Goal: Task Accomplishment & Management: Manage account settings

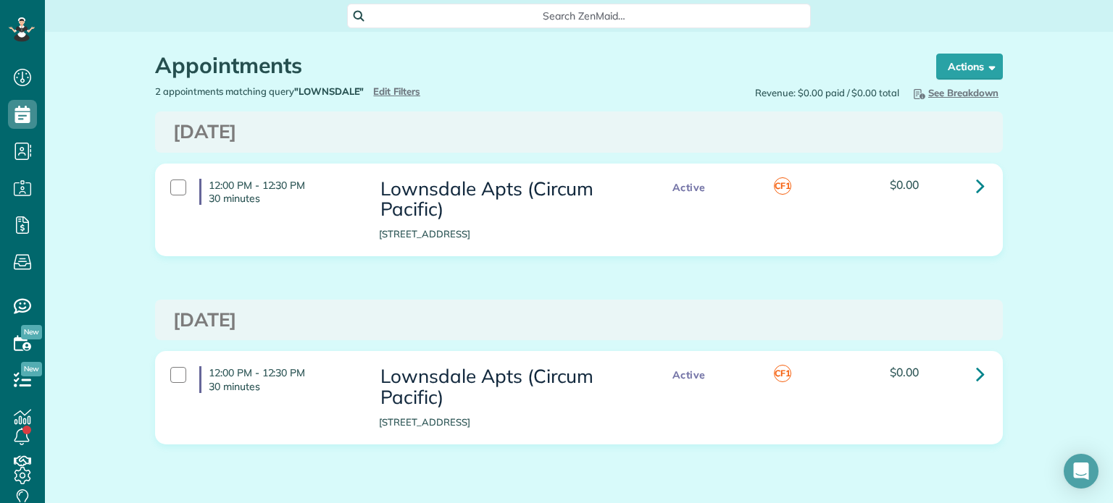
scroll to position [7, 7]
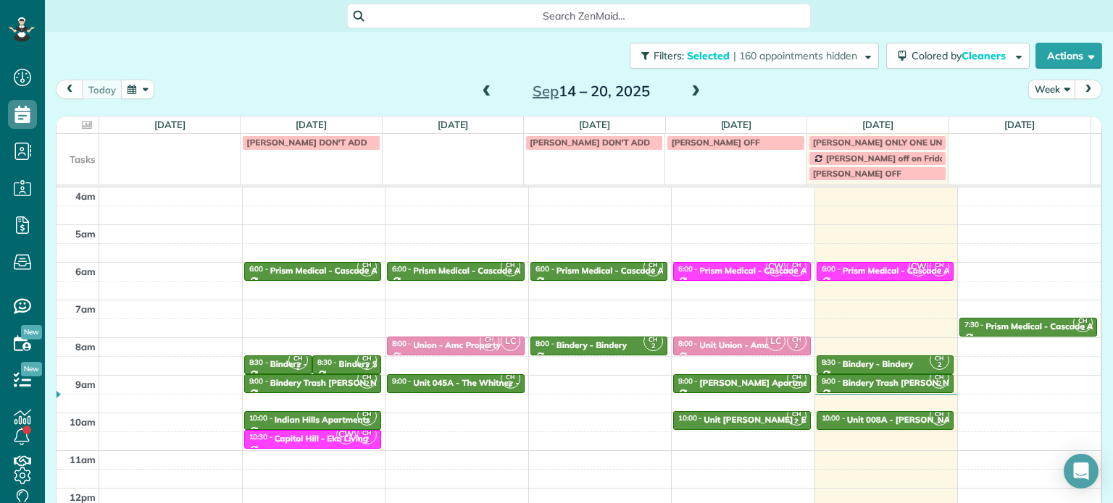
scroll to position [113, 0]
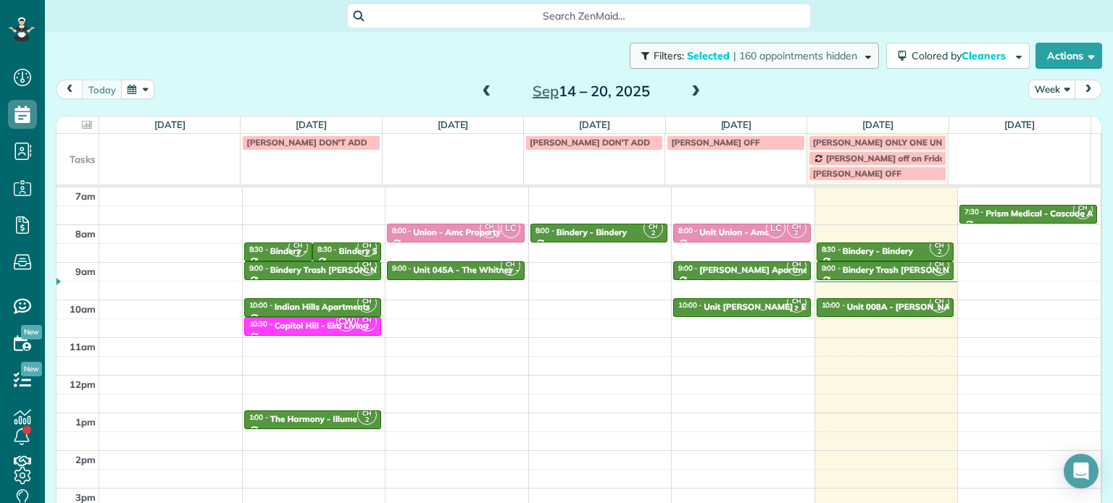
click at [829, 50] on span "| 160 appointments hidden" at bounding box center [795, 55] width 124 height 13
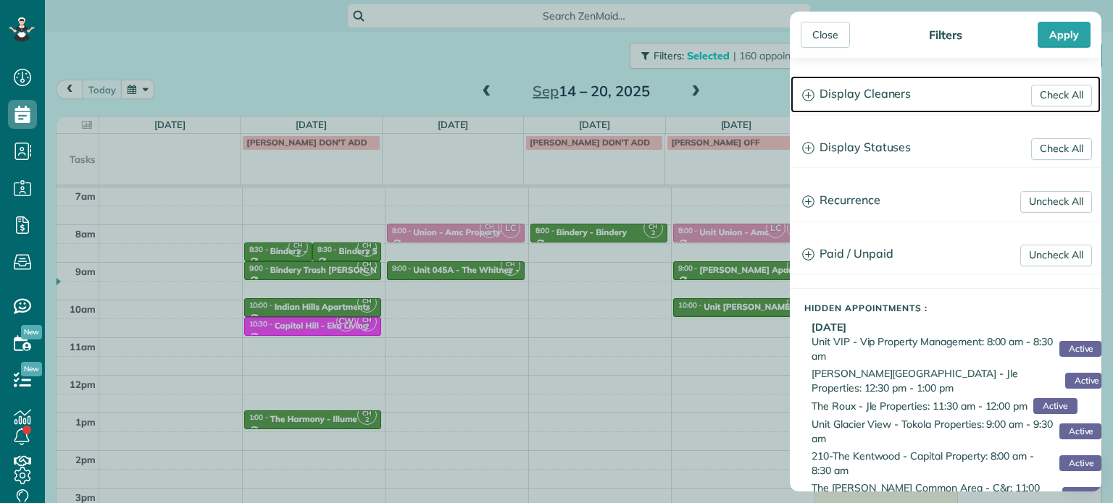
click at [868, 95] on h3 "Display Cleaners" at bounding box center [945, 94] width 310 height 37
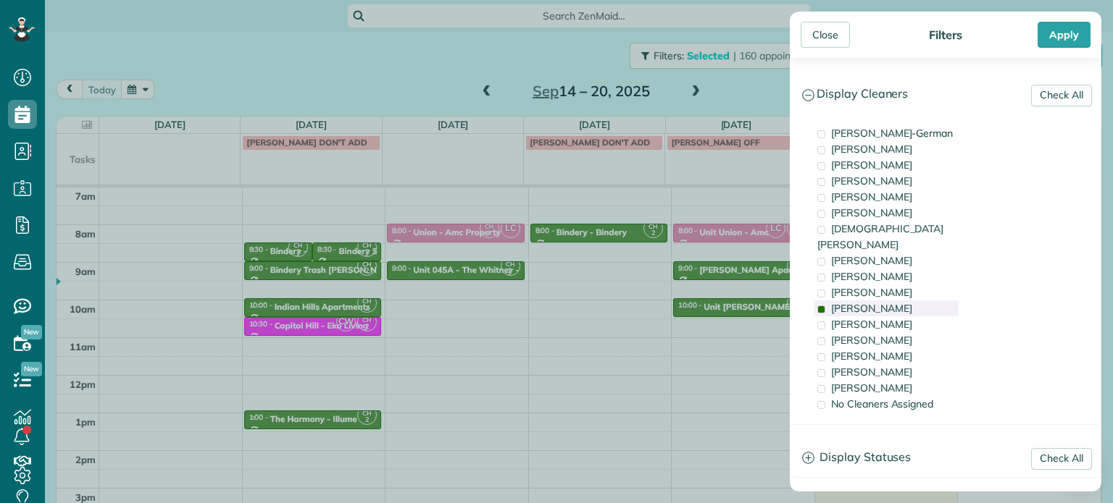
click at [896, 301] on div "[PERSON_NAME]" at bounding box center [885, 309] width 145 height 16
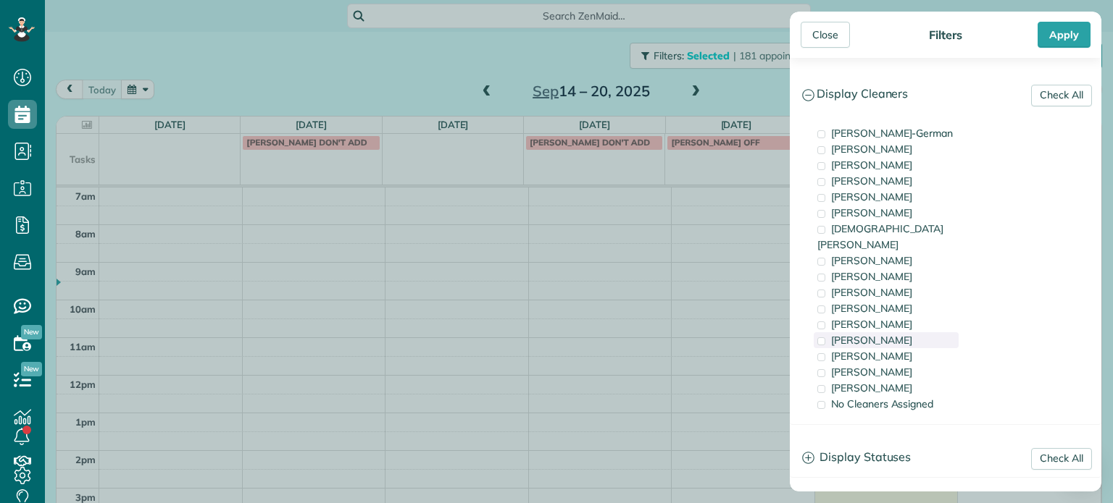
click at [909, 332] on div "[PERSON_NAME]" at bounding box center [885, 340] width 145 height 16
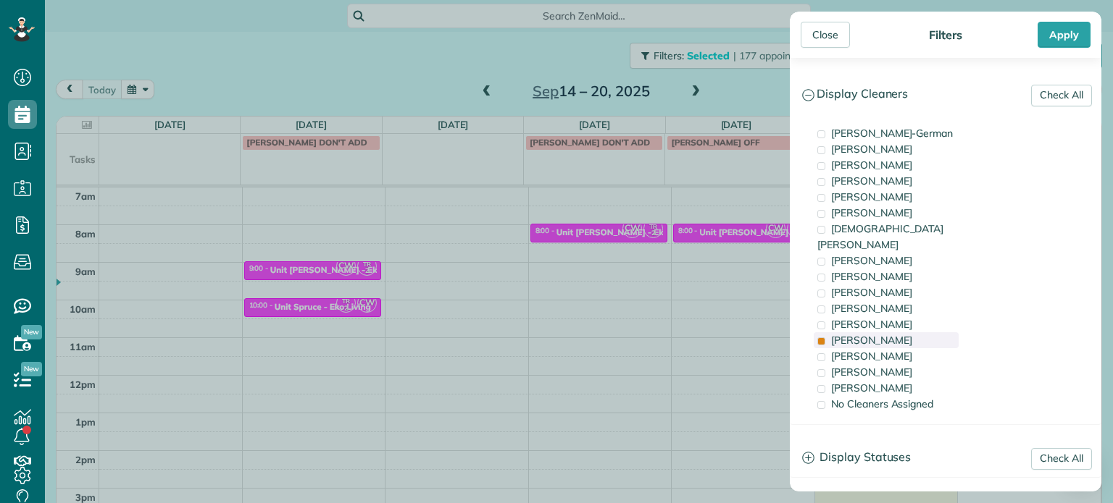
click at [909, 332] on div "[PERSON_NAME]" at bounding box center [885, 340] width 145 height 16
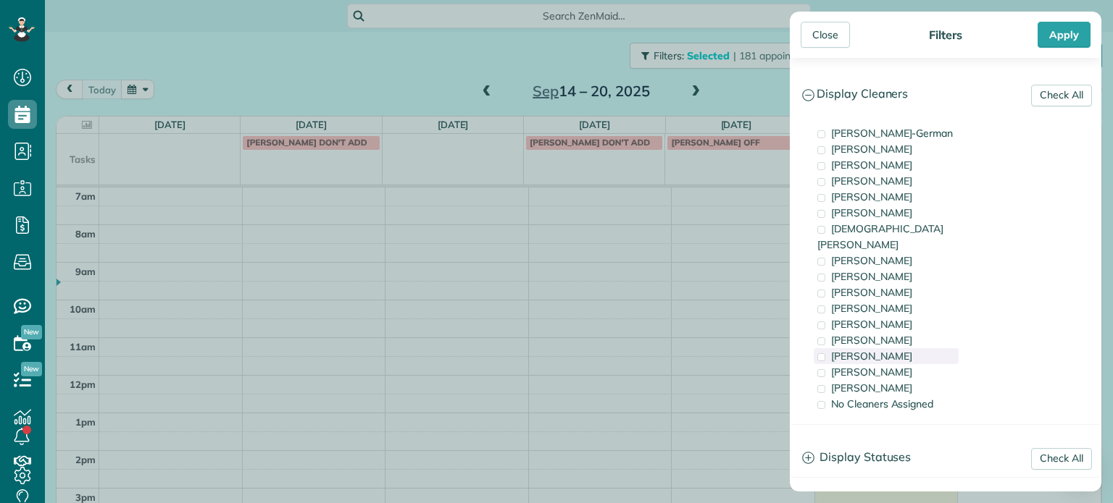
click at [910, 348] on div "[PERSON_NAME]" at bounding box center [885, 356] width 145 height 16
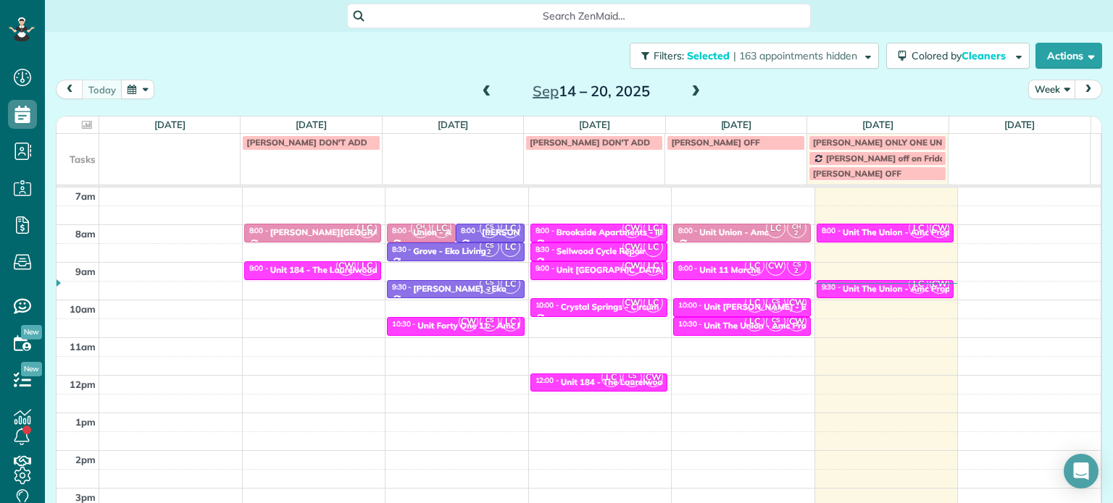
click at [753, 311] on div "Close Filters Apply Check All Display Cleaners [PERSON_NAME]-German [PERSON_NAM…" at bounding box center [556, 251] width 1113 height 503
click at [745, 309] on span "LC" at bounding box center [755, 303] width 20 height 20
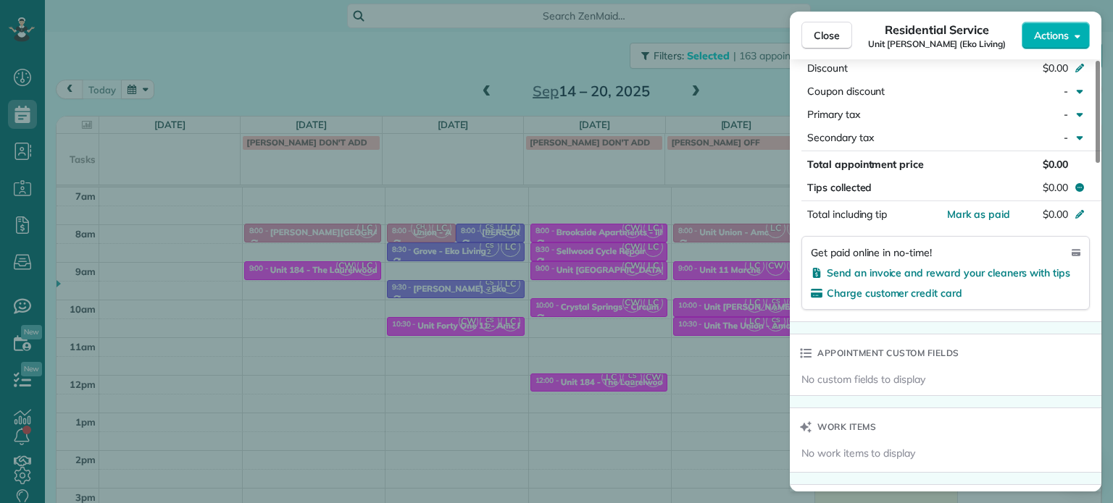
scroll to position [1096, 0]
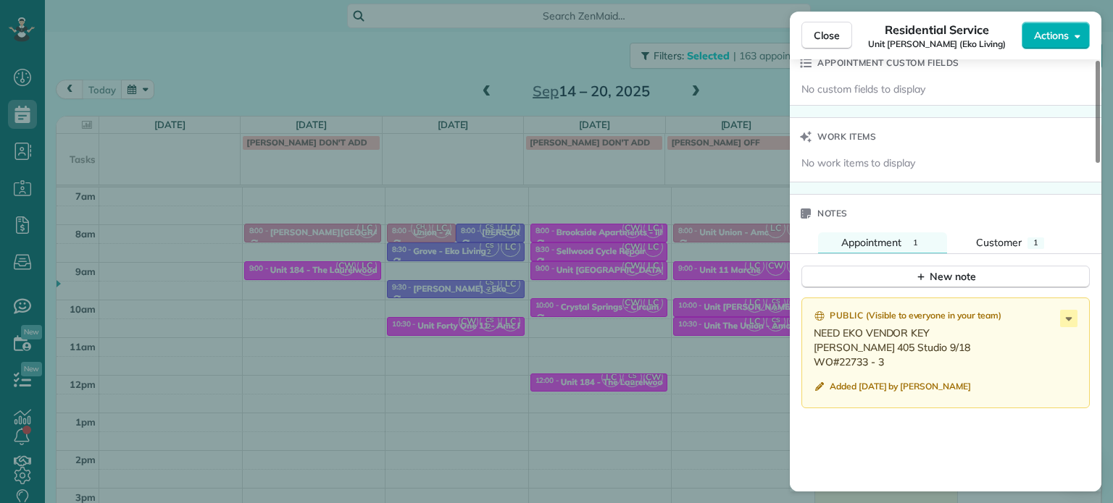
click at [536, 214] on div "Close Residential Service Unit [PERSON_NAME] (Eko Living) Actions Status Active…" at bounding box center [556, 251] width 1113 height 503
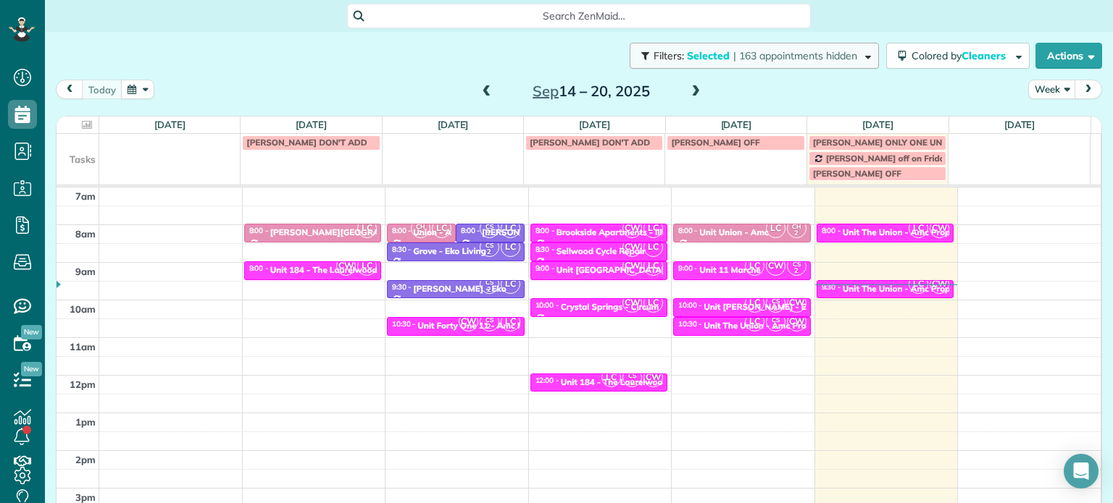
click at [771, 65] on button "Filters: Selected | 163 appointments hidden" at bounding box center [753, 56] width 249 height 26
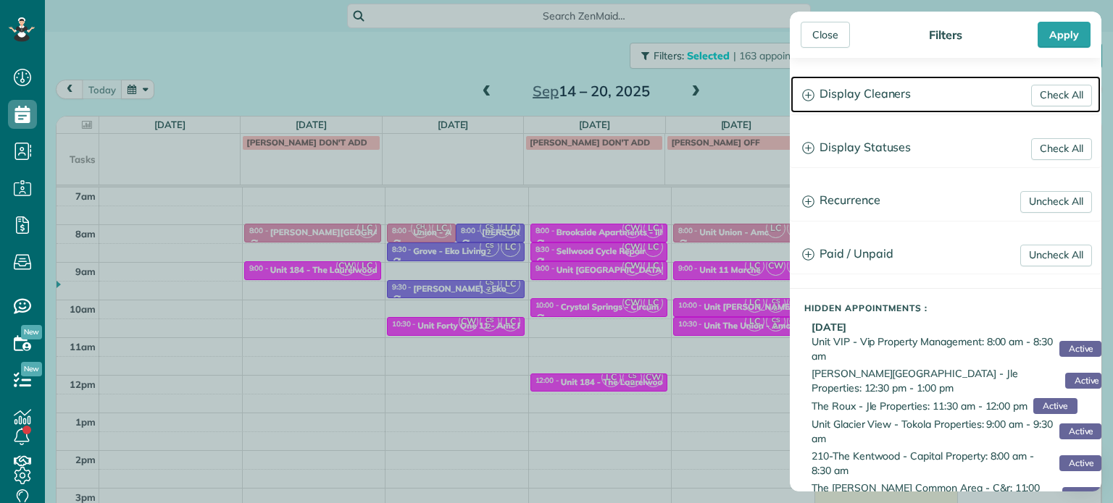
click at [860, 99] on h3 "Display Cleaners" at bounding box center [945, 94] width 310 height 37
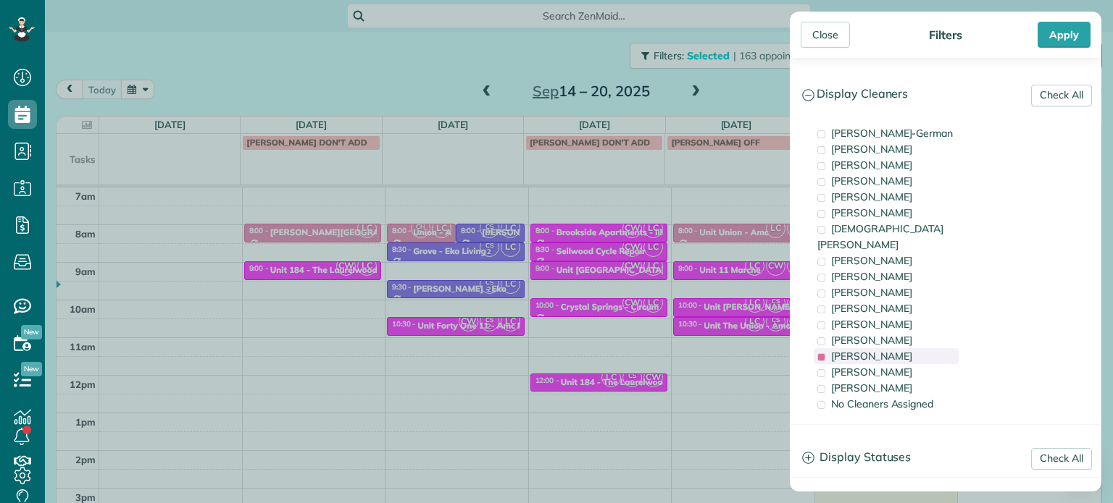
click at [868, 350] on span "[PERSON_NAME]" at bounding box center [871, 356] width 81 height 13
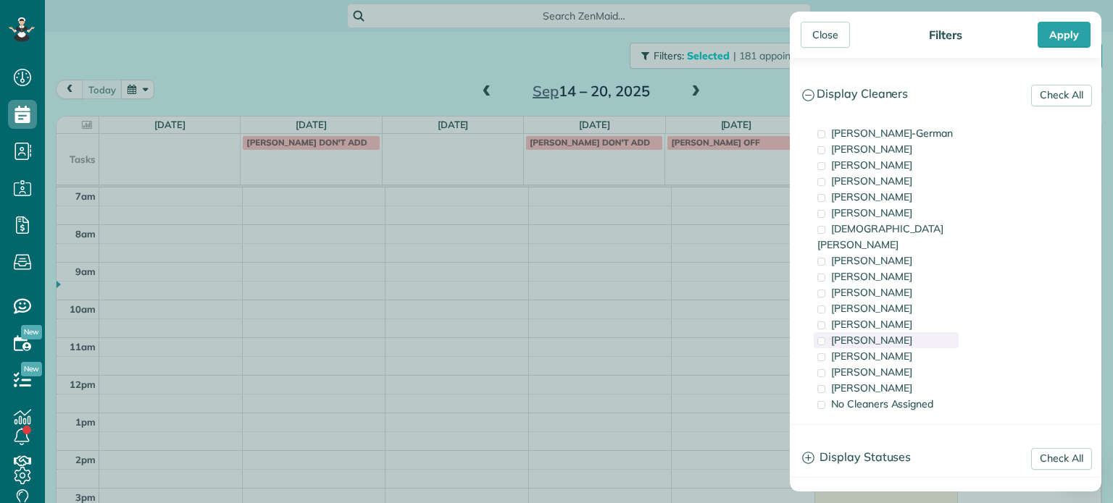
click at [873, 334] on span "[PERSON_NAME]" at bounding box center [871, 340] width 81 height 13
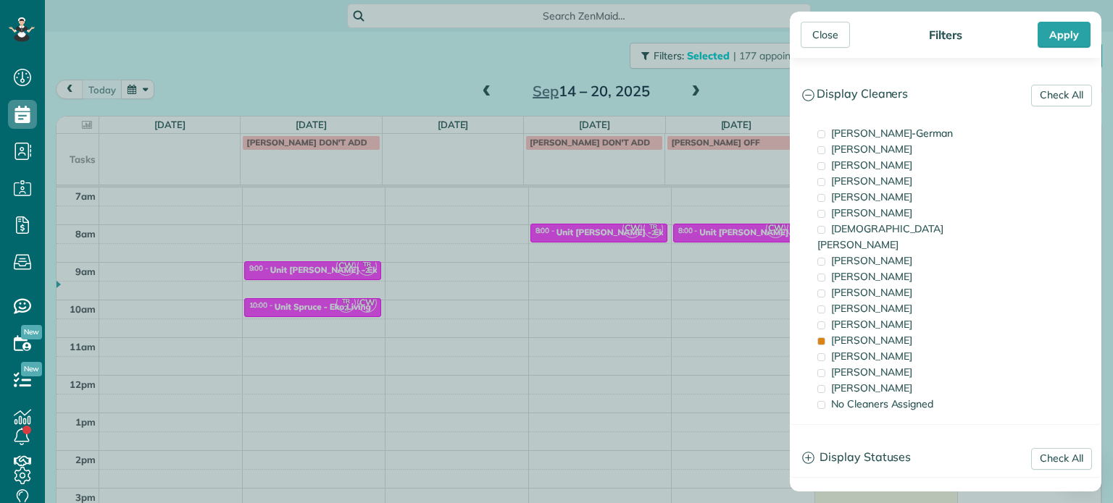
click at [487, 306] on div "Close Filters Apply Check All Display Cleaners [PERSON_NAME]-German [PERSON_NAM…" at bounding box center [556, 251] width 1113 height 503
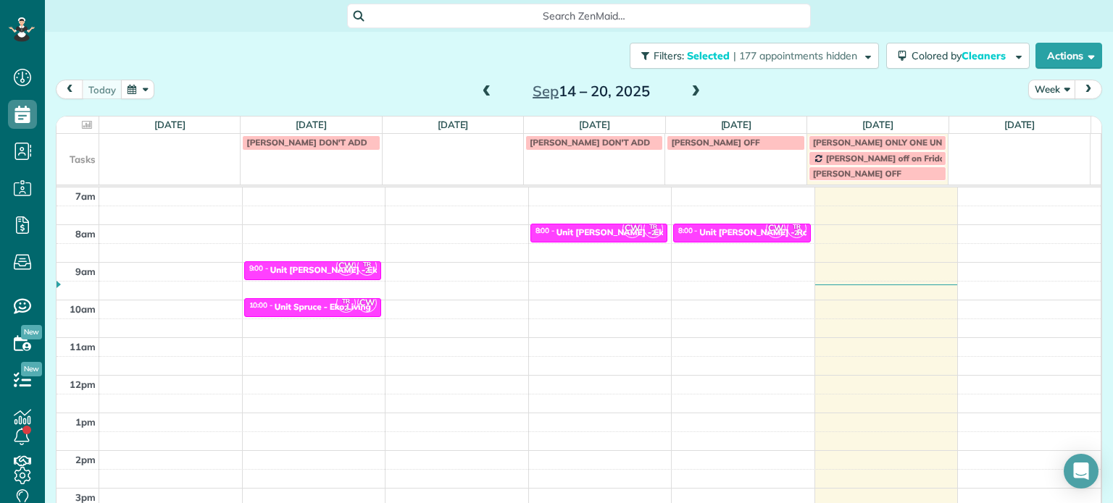
click at [690, 92] on span at bounding box center [695, 91] width 16 height 13
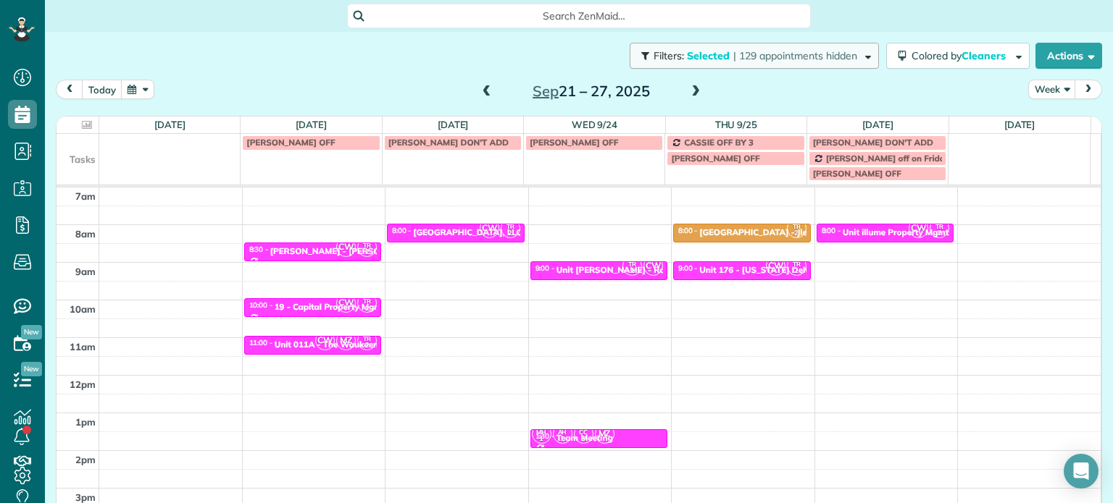
click at [736, 52] on span "| 129 appointments hidden" at bounding box center [795, 55] width 124 height 13
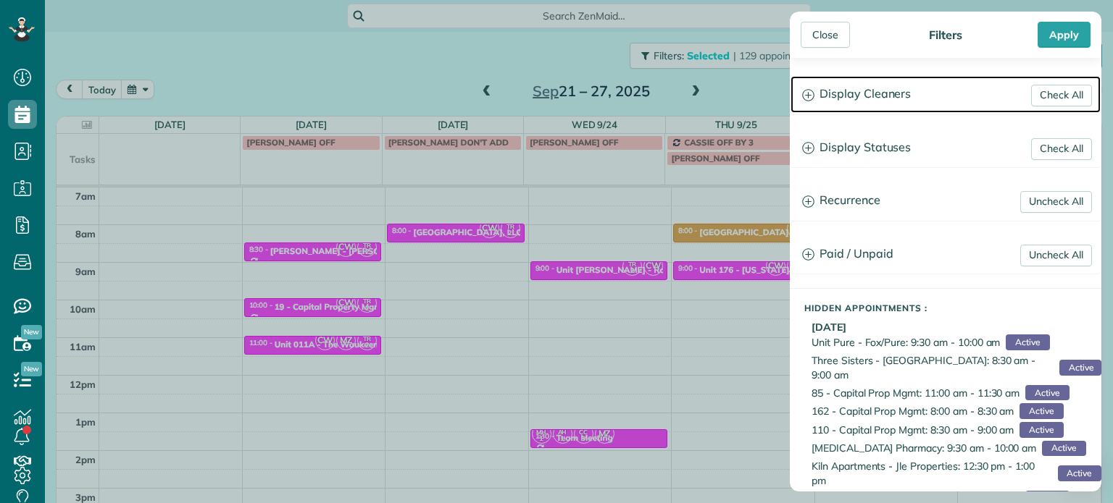
click at [845, 96] on h3 "Display Cleaners" at bounding box center [945, 94] width 310 height 37
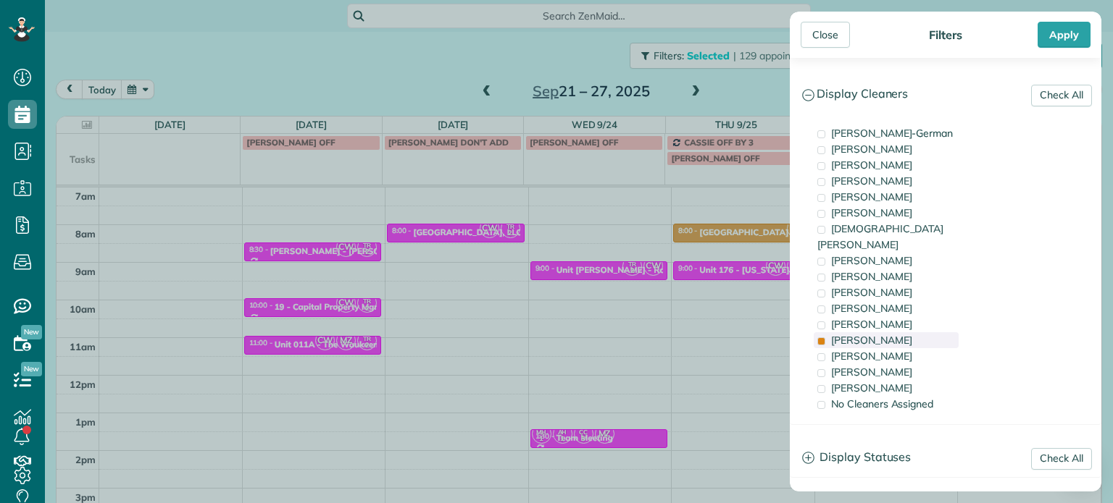
click at [875, 334] on span "[PERSON_NAME]" at bounding box center [871, 340] width 81 height 13
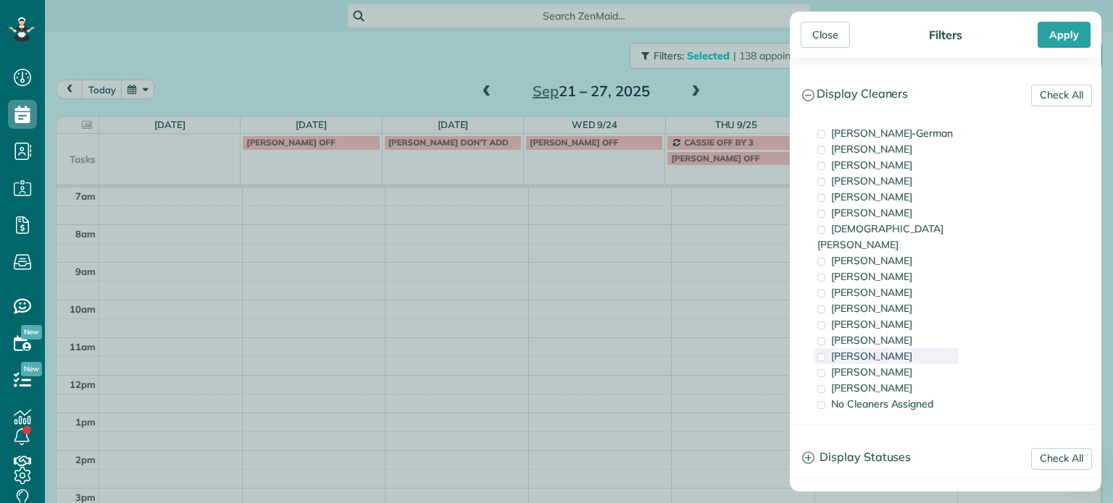
click at [881, 350] on span "[PERSON_NAME]" at bounding box center [871, 356] width 81 height 13
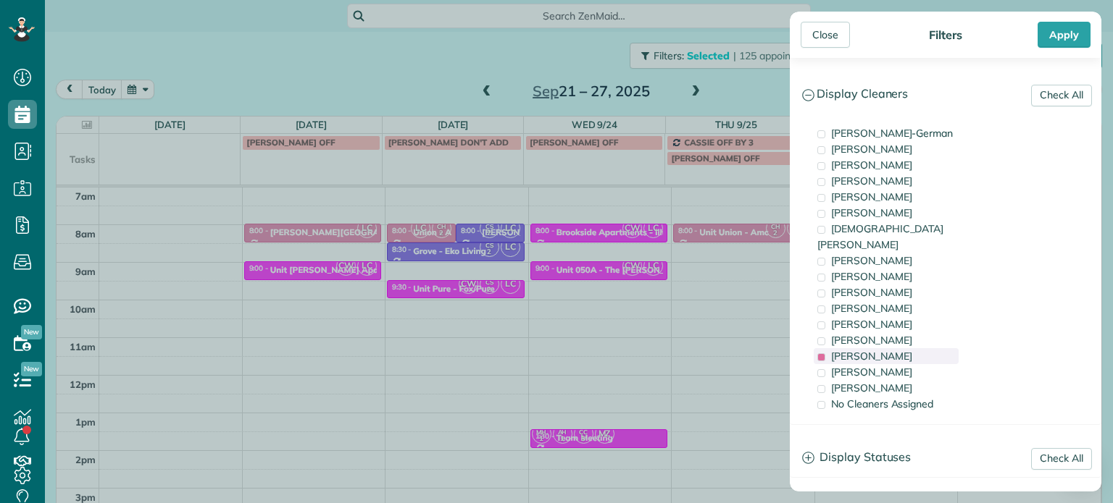
click at [881, 350] on span "[PERSON_NAME]" at bounding box center [871, 356] width 81 height 13
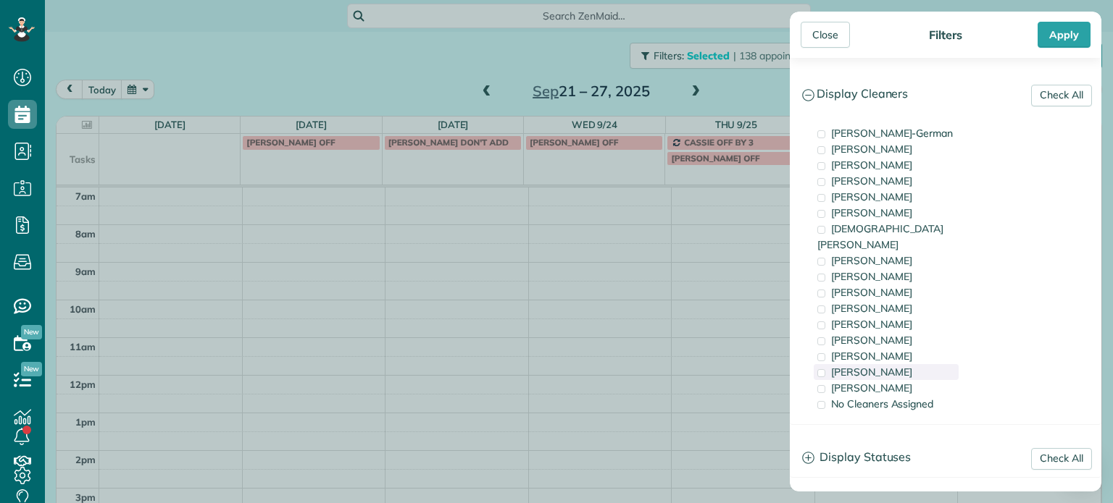
click at [887, 366] on span "[PERSON_NAME]" at bounding box center [871, 372] width 81 height 13
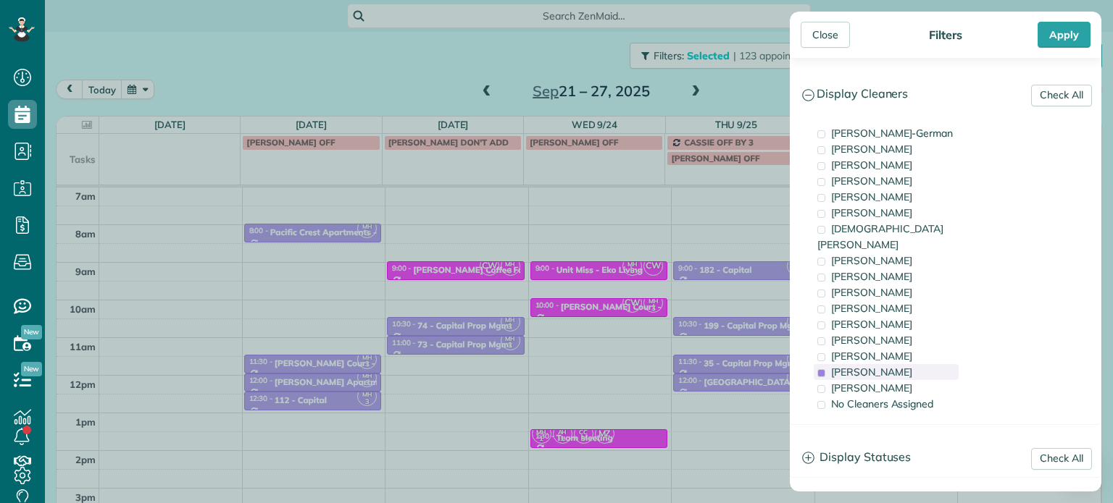
click at [887, 366] on span "[PERSON_NAME]" at bounding box center [871, 372] width 81 height 13
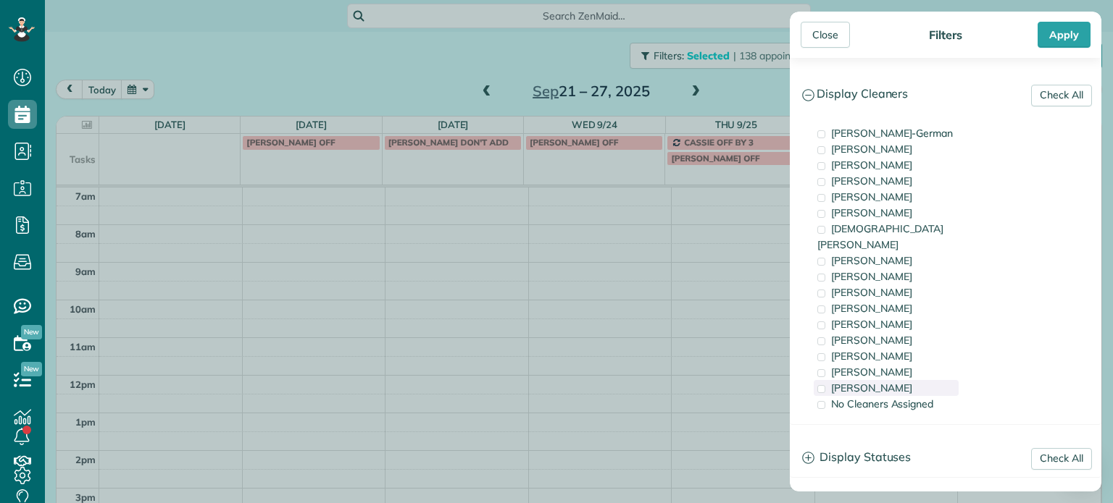
click at [878, 382] on span "[PERSON_NAME]" at bounding box center [871, 388] width 81 height 13
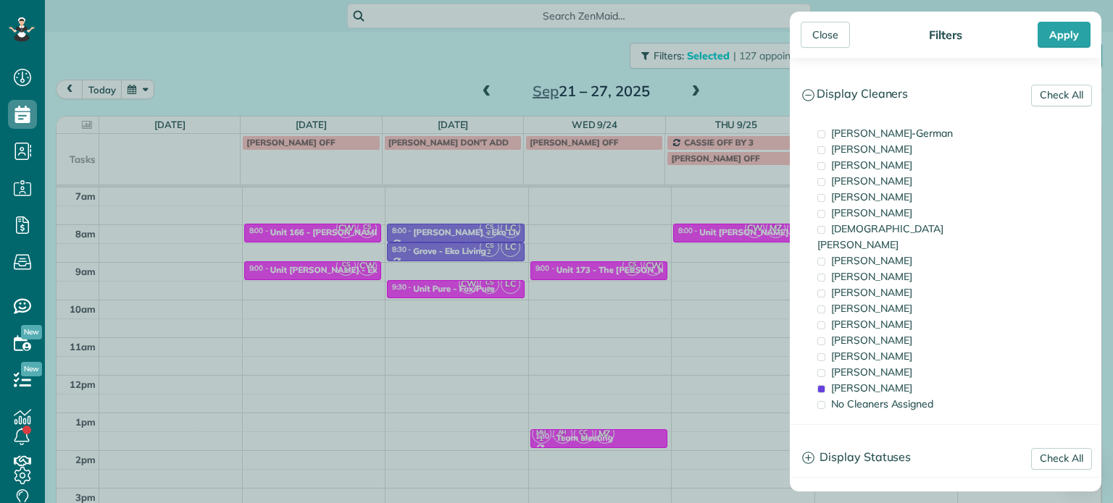
click at [333, 288] on div "Close Filters Apply Check All Display Cleaners [PERSON_NAME]-German [PERSON_NAM…" at bounding box center [556, 251] width 1113 height 503
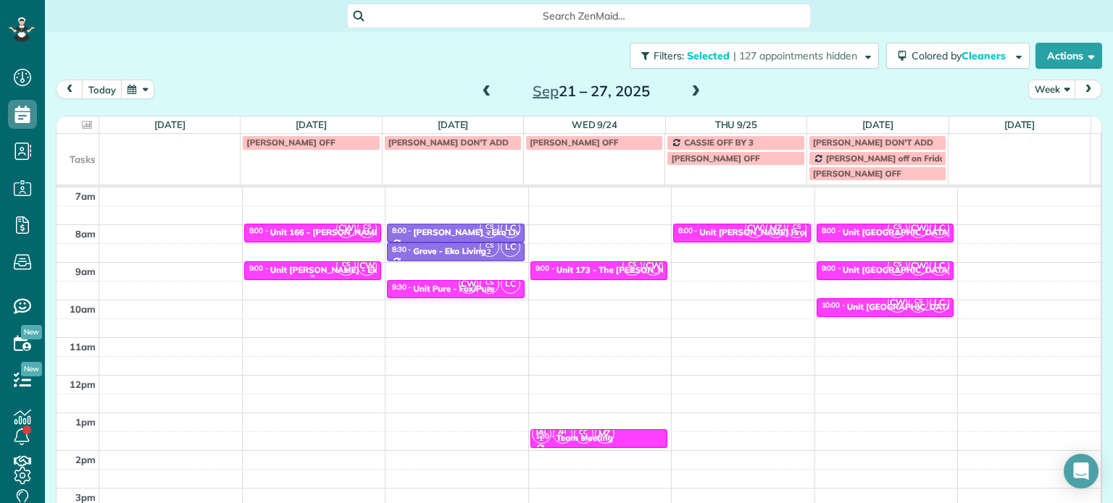
click at [324, 269] on div "Unit [PERSON_NAME] - Eko" at bounding box center [326, 270] width 112 height 10
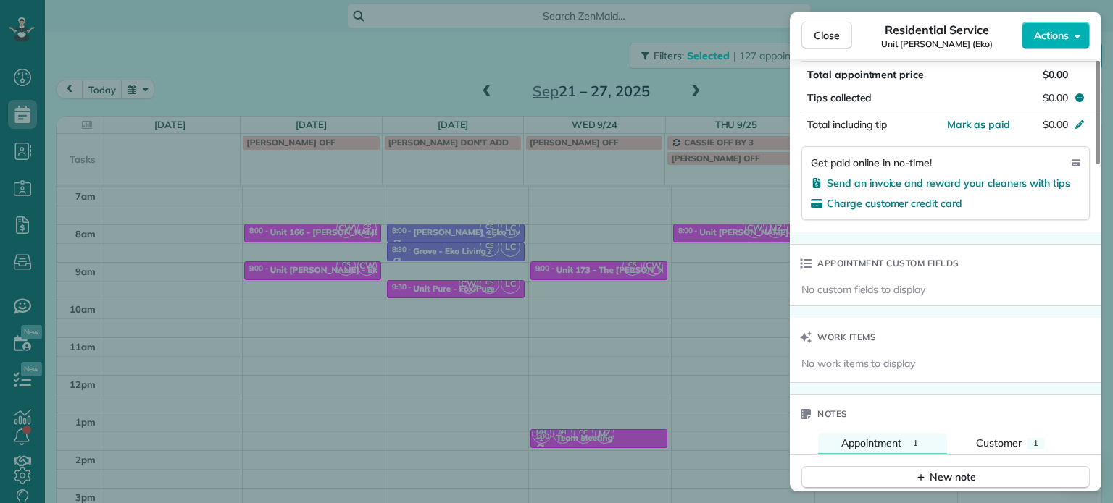
scroll to position [1089, 0]
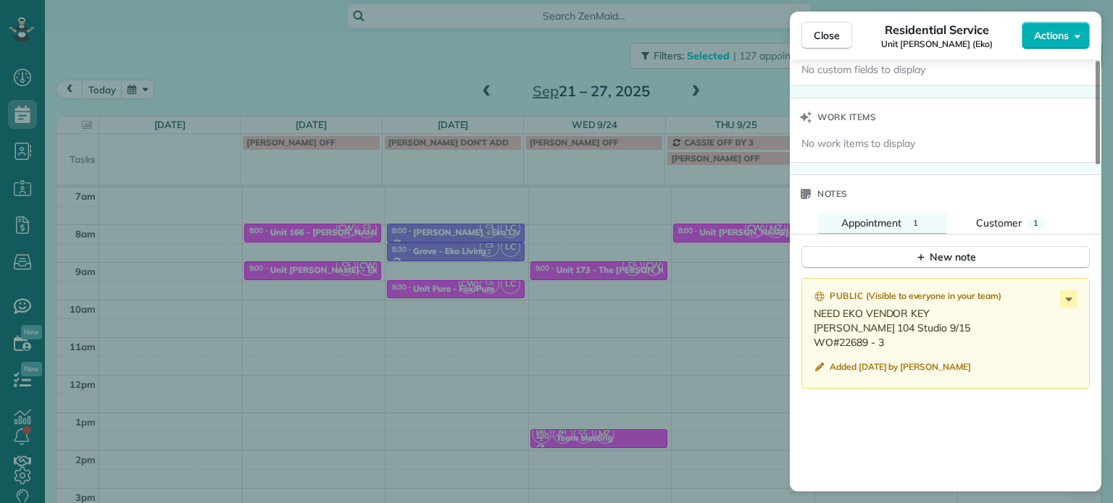
click at [713, 92] on div "Close Residential Service Unit [PERSON_NAME] (Eko) Actions Status Active Unit […" at bounding box center [556, 251] width 1113 height 503
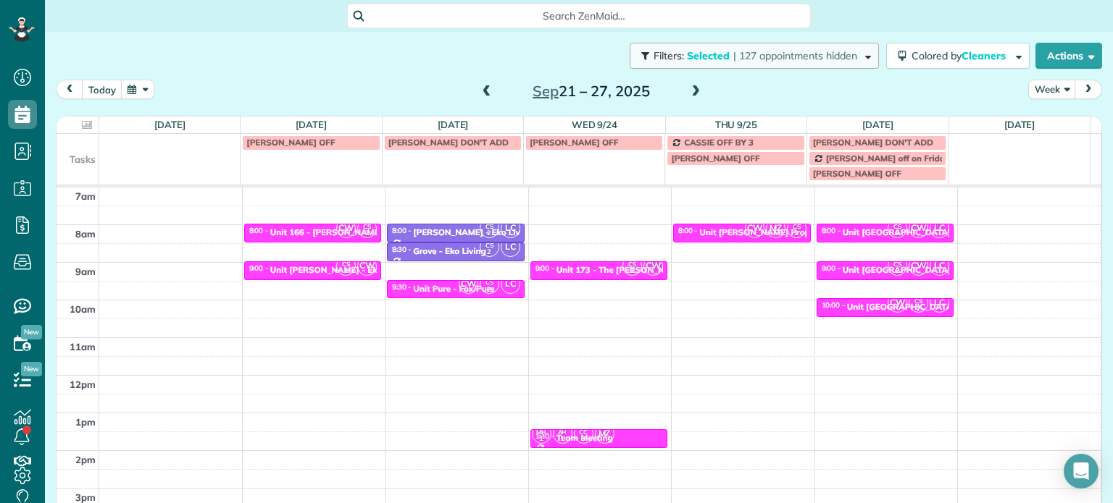
click at [755, 61] on span "| 127 appointments hidden" at bounding box center [795, 55] width 124 height 13
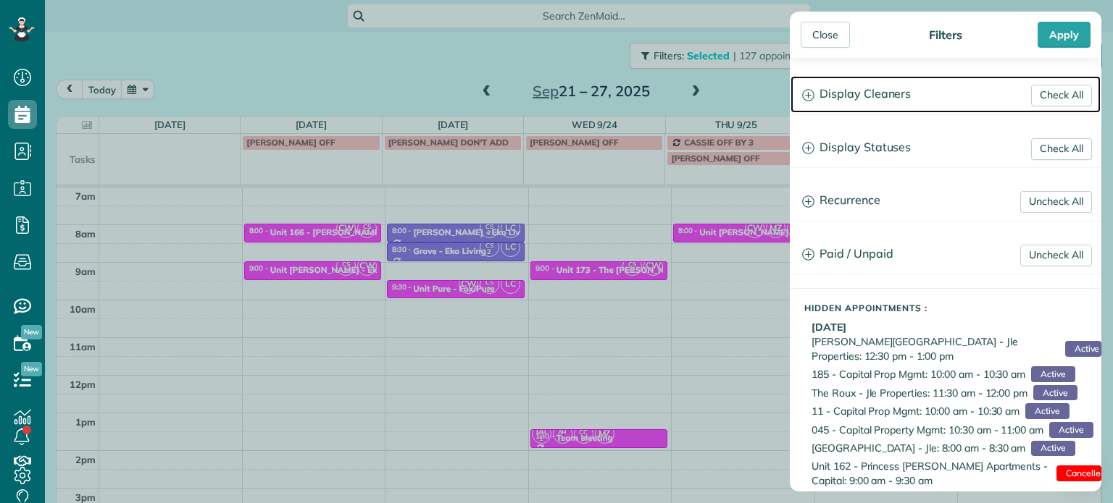
click at [892, 96] on h3 "Display Cleaners" at bounding box center [945, 94] width 310 height 37
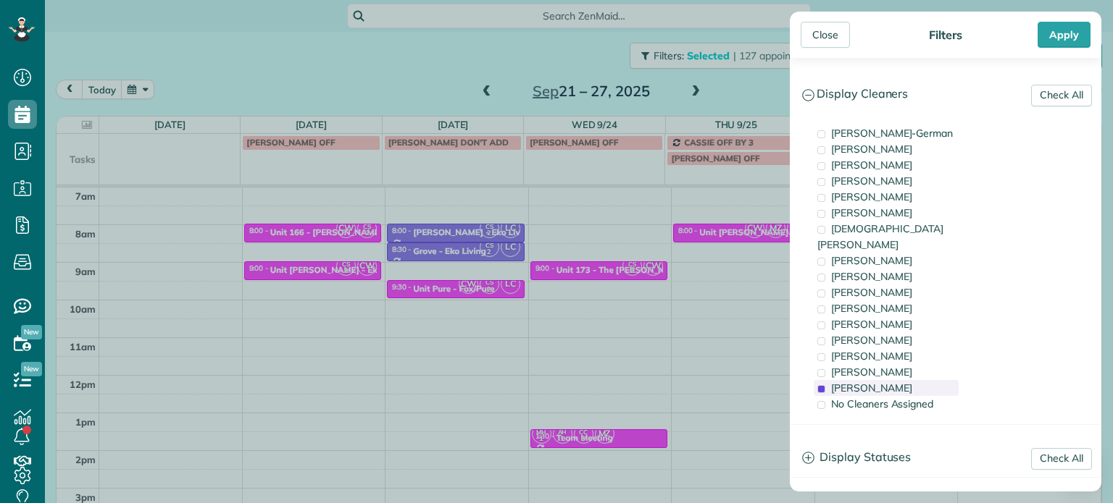
click at [884, 382] on span "[PERSON_NAME]" at bounding box center [871, 388] width 81 height 13
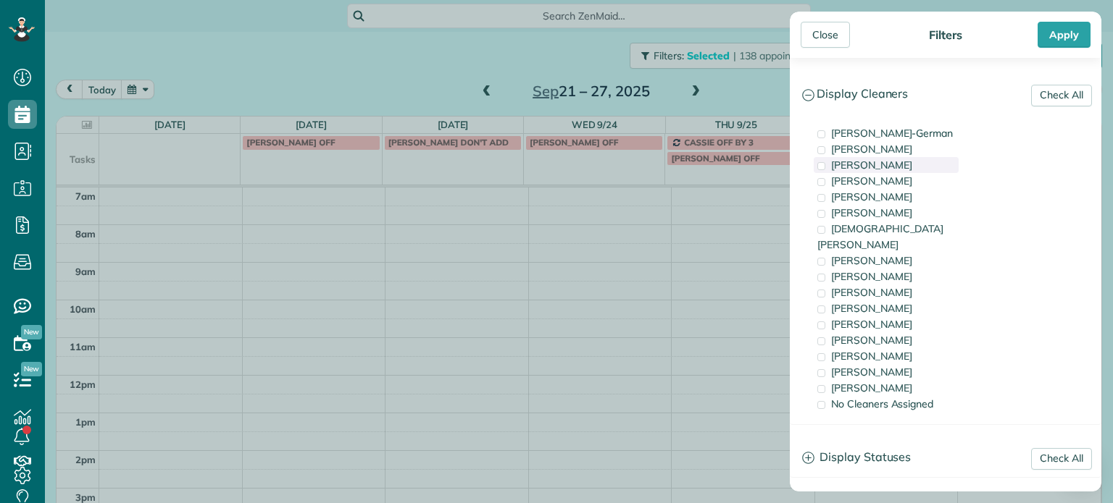
click at [875, 167] on span "[PERSON_NAME]" at bounding box center [871, 165] width 81 height 13
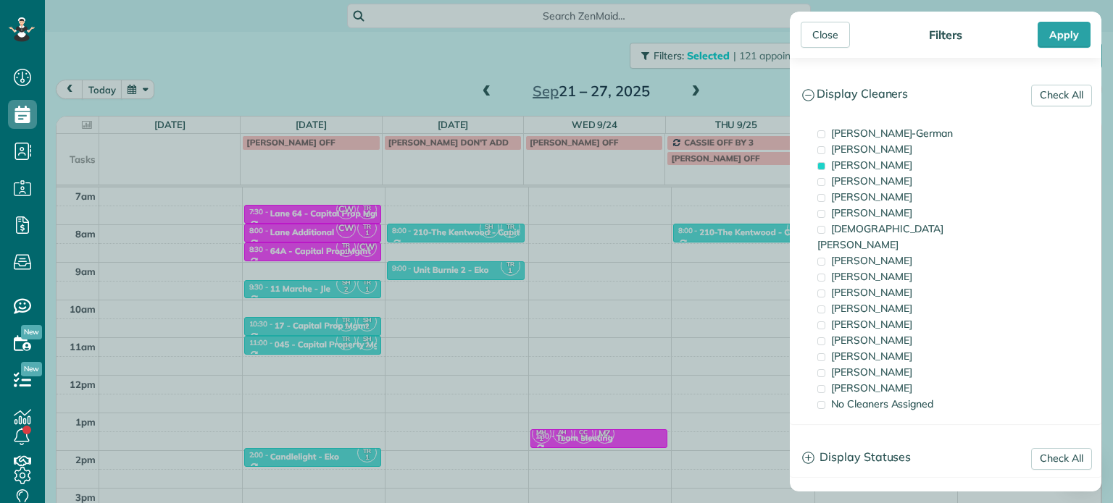
click at [522, 265] on div "Close Filters Apply Check All Display Cleaners [PERSON_NAME]-German [PERSON_NAM…" at bounding box center [556, 251] width 1113 height 503
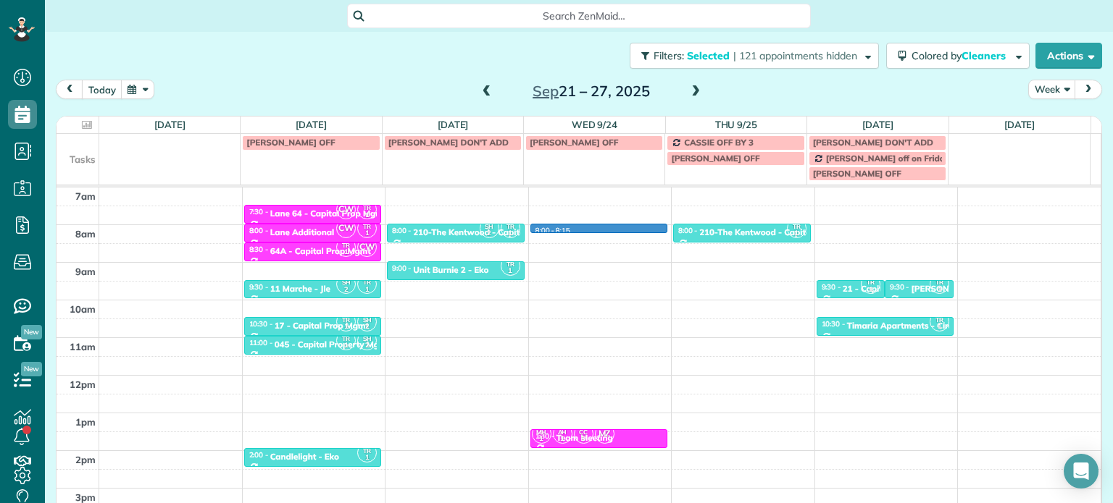
click at [580, 227] on div "4am 5am 6am 7am 8am 9am 10am 11am 12pm 1pm 2pm 3pm 4pm 5pm SH 2 TR 1 6:00 - 6:3…" at bounding box center [578, 338] width 1044 height 527
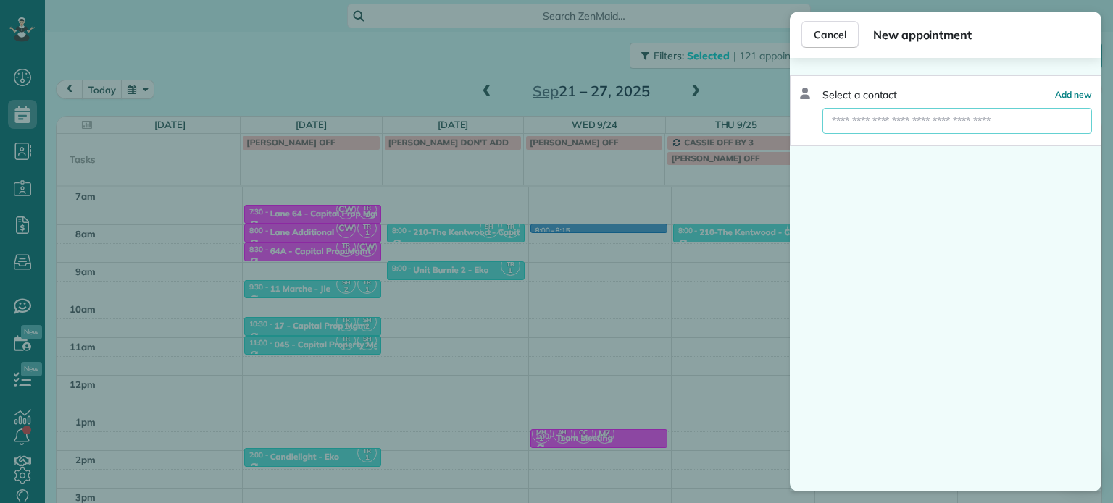
click at [905, 119] on input "text" at bounding box center [956, 121] width 269 height 26
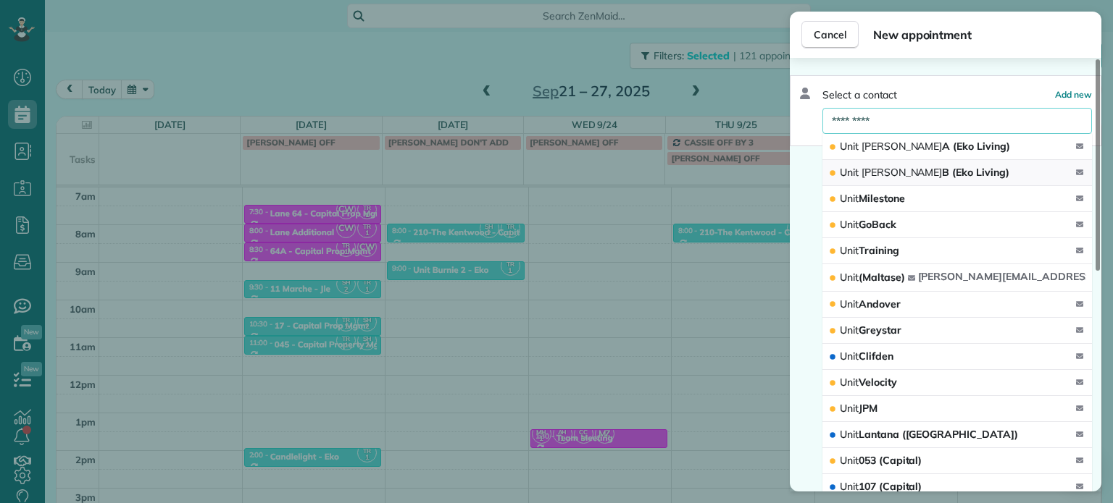
type input "*********"
click at [913, 166] on span "Unit [PERSON_NAME] (Eko Living)" at bounding box center [923, 172] width 169 height 13
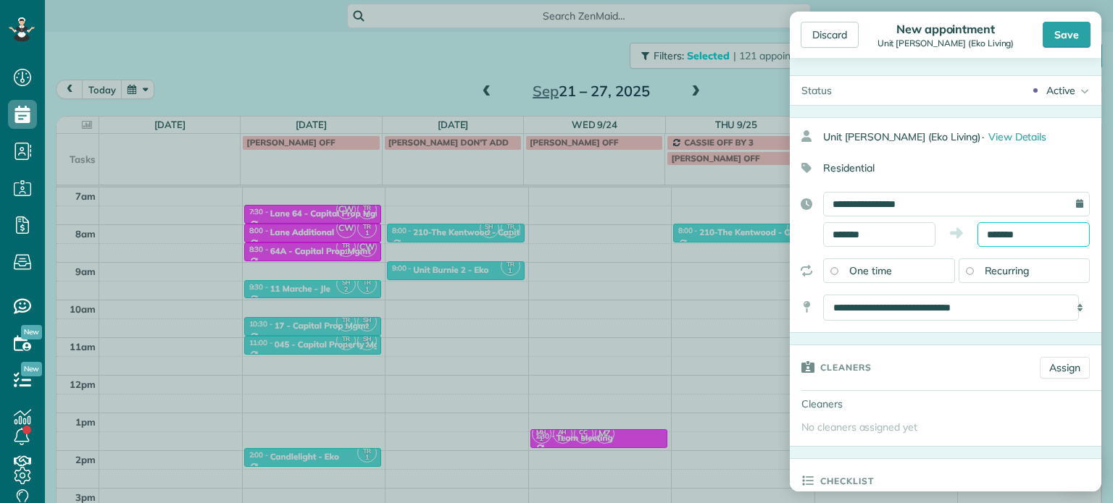
click at [995, 233] on input "*******" at bounding box center [1033, 234] width 112 height 25
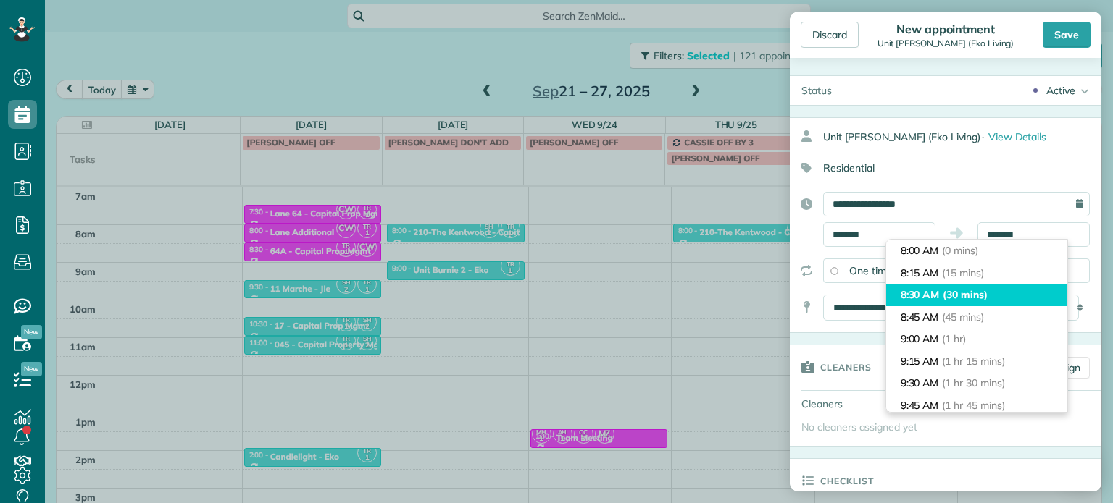
type input "*******"
click at [1005, 287] on li "8:30 AM (30 mins)" at bounding box center [976, 295] width 181 height 22
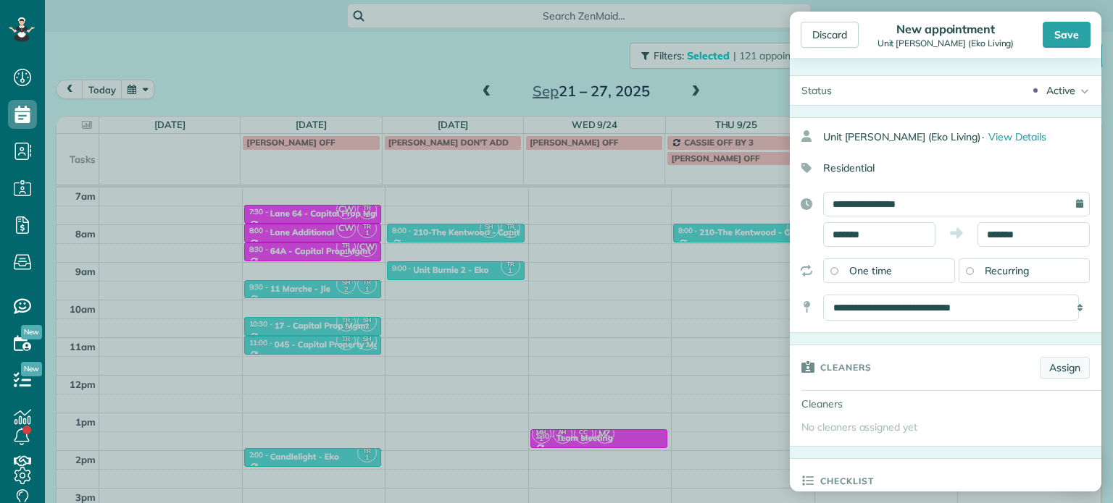
click at [1067, 365] on link "Assign" at bounding box center [1064, 368] width 50 height 22
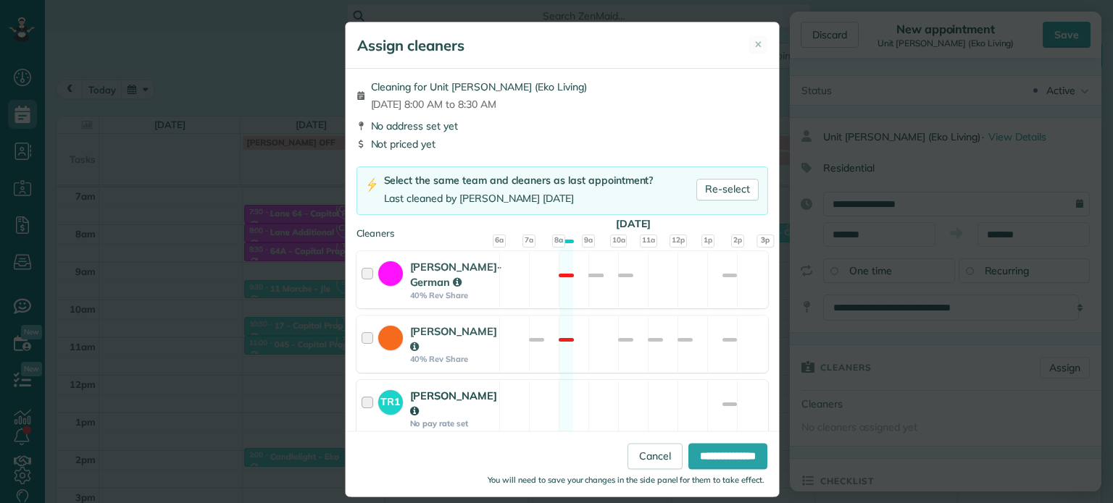
click at [625, 399] on div "TR1 [PERSON_NAME] No pay rate set Available" at bounding box center [561, 408] width 411 height 57
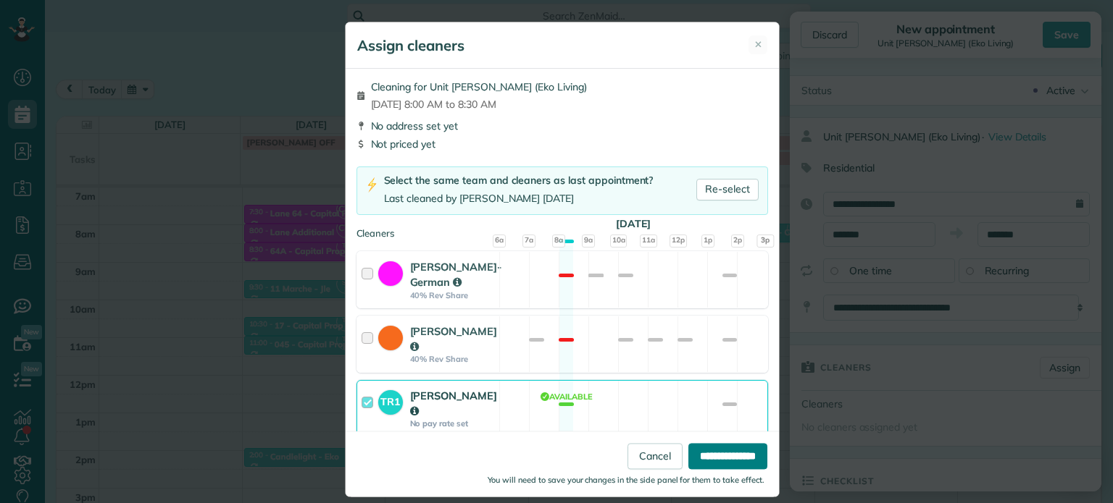
click at [705, 458] on input "**********" at bounding box center [727, 457] width 79 height 26
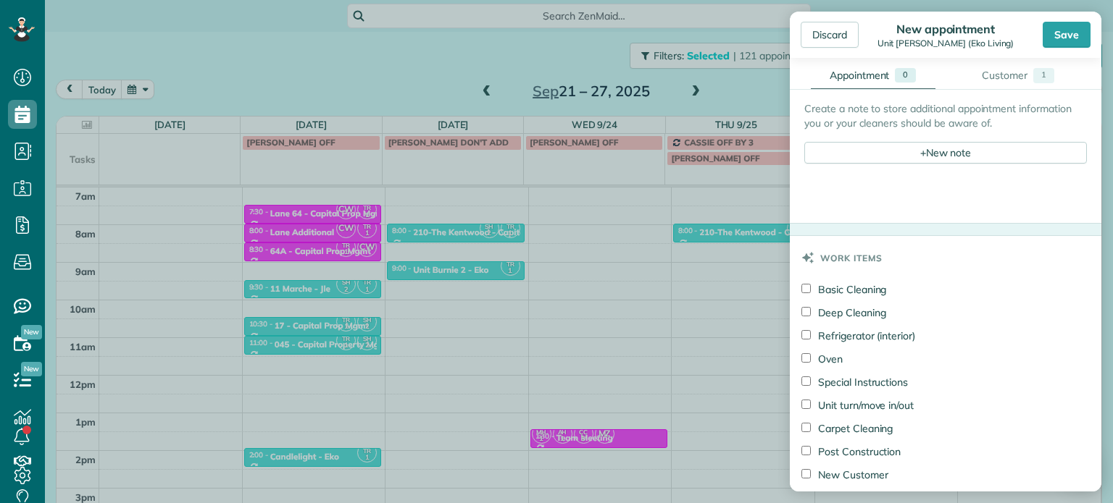
scroll to position [579, 0]
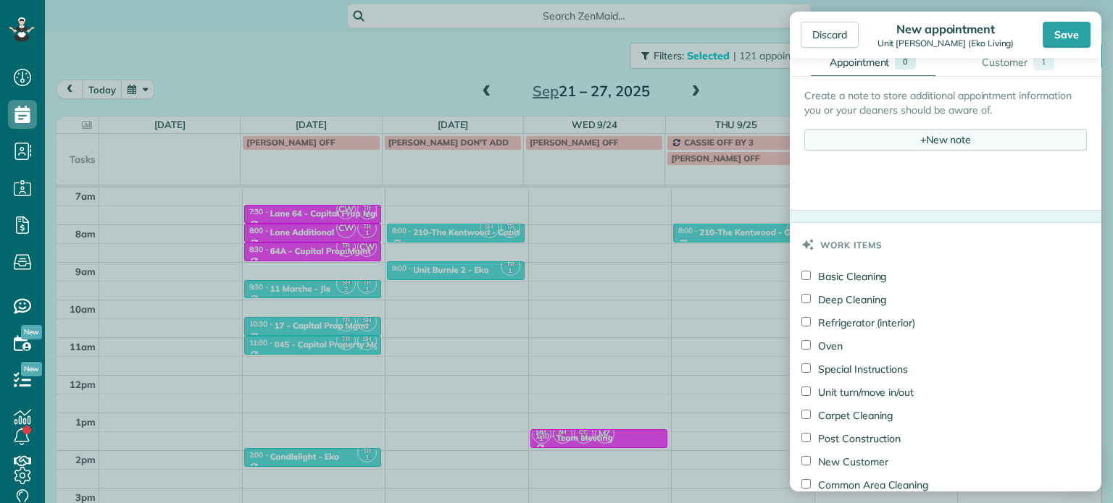
click at [906, 133] on div "+ New note" at bounding box center [945, 140] width 282 height 22
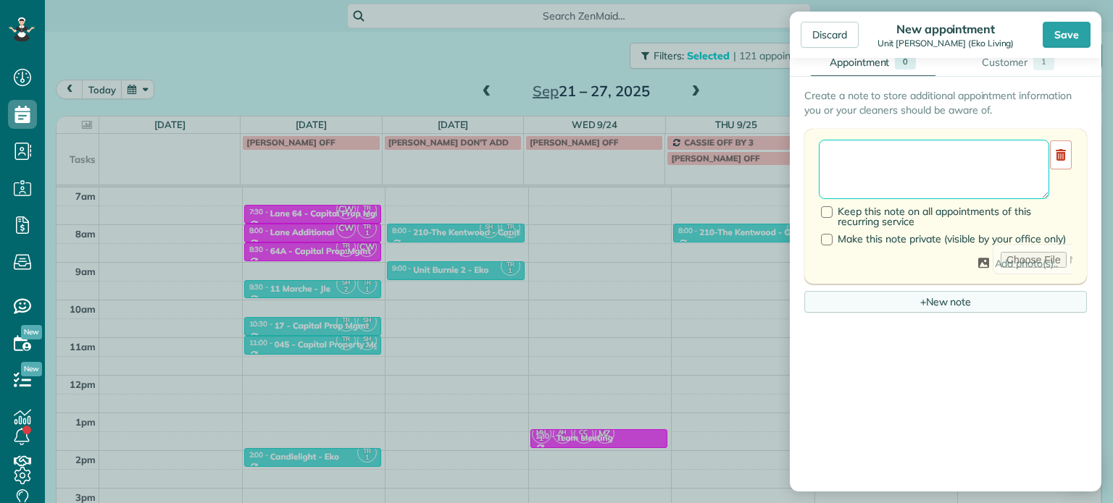
click at [910, 159] on textarea at bounding box center [933, 169] width 230 height 59
click at [857, 160] on textarea "**********" at bounding box center [927, 169] width 219 height 59
paste textarea "*********"
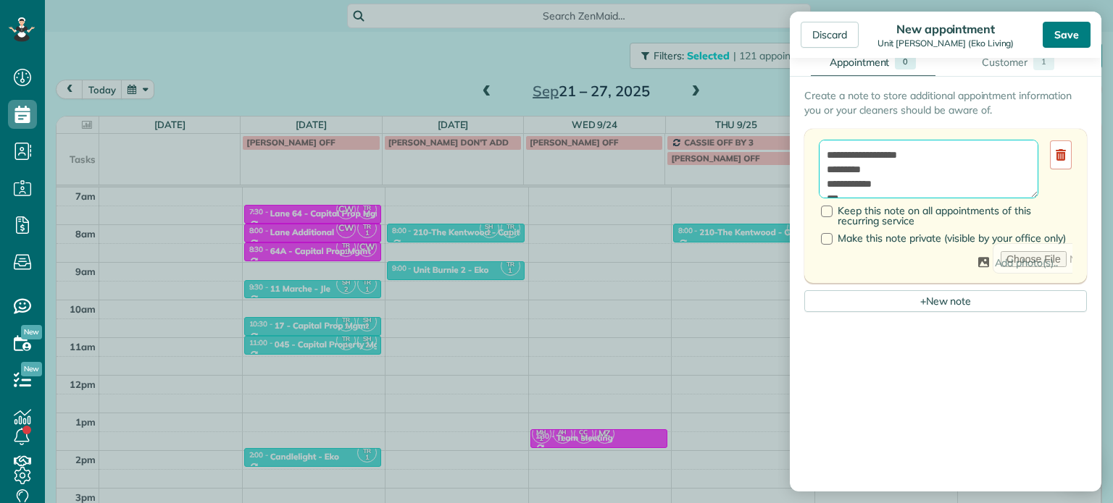
type textarea "**********"
click at [1068, 31] on div "Save" at bounding box center [1066, 35] width 48 height 26
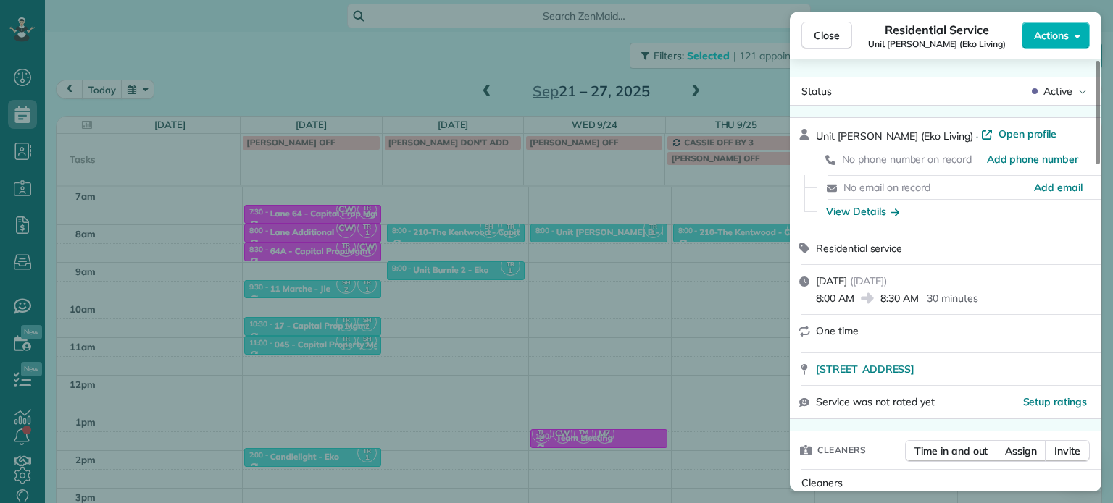
click at [529, 277] on div "Close Residential Service Unit [PERSON_NAME] (Eko Living) Actions Status Active…" at bounding box center [556, 251] width 1113 height 503
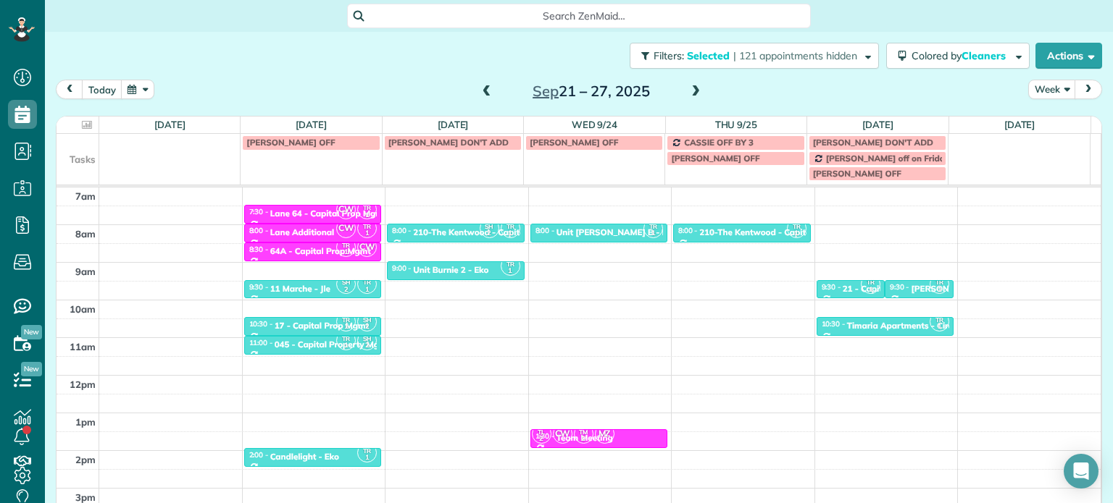
click at [733, 269] on div "4am 5am 6am 7am 8am 9am 10am 11am 12pm 1pm 2pm 3pm 4pm 5pm SH 2 TR 1 6:00 - 6:3…" at bounding box center [578, 338] width 1044 height 527
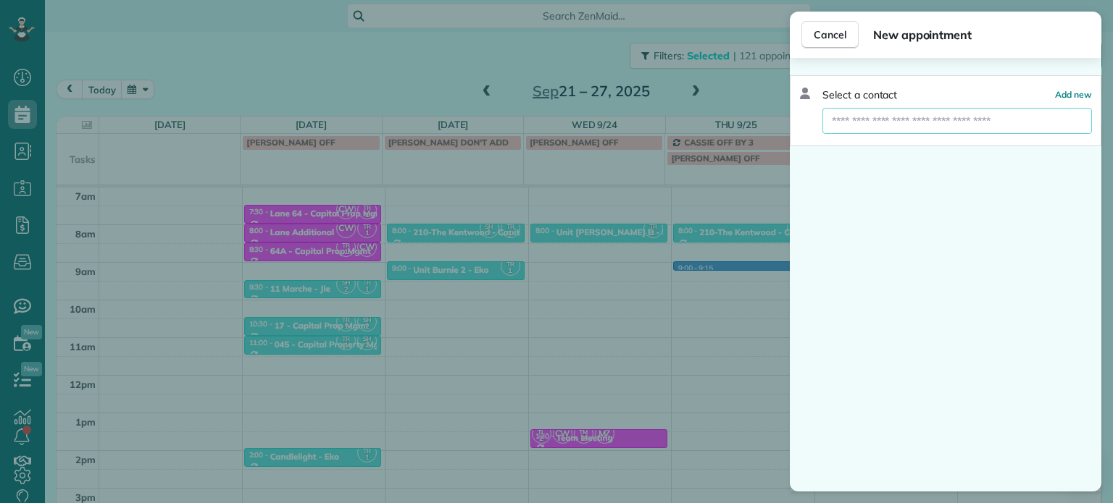
click at [858, 120] on input "text" at bounding box center [956, 121] width 269 height 26
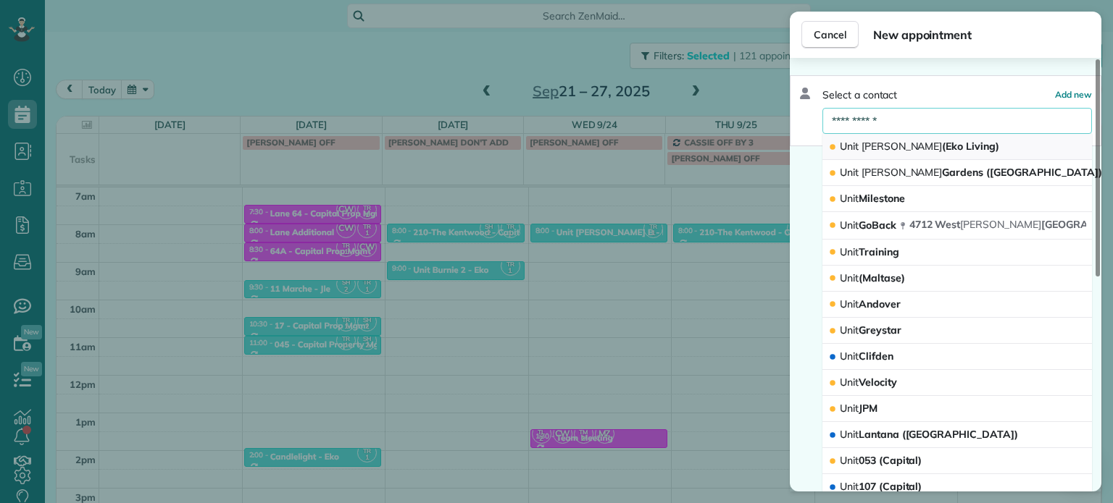
type input "**********"
click at [892, 143] on span "[PERSON_NAME]" at bounding box center [901, 146] width 81 height 13
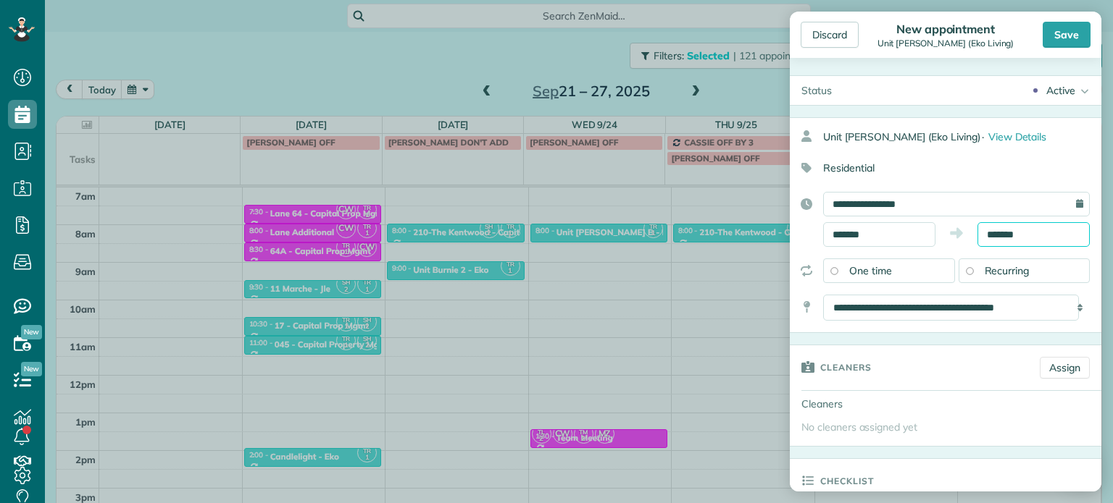
click at [1002, 235] on input "*******" at bounding box center [1033, 234] width 112 height 25
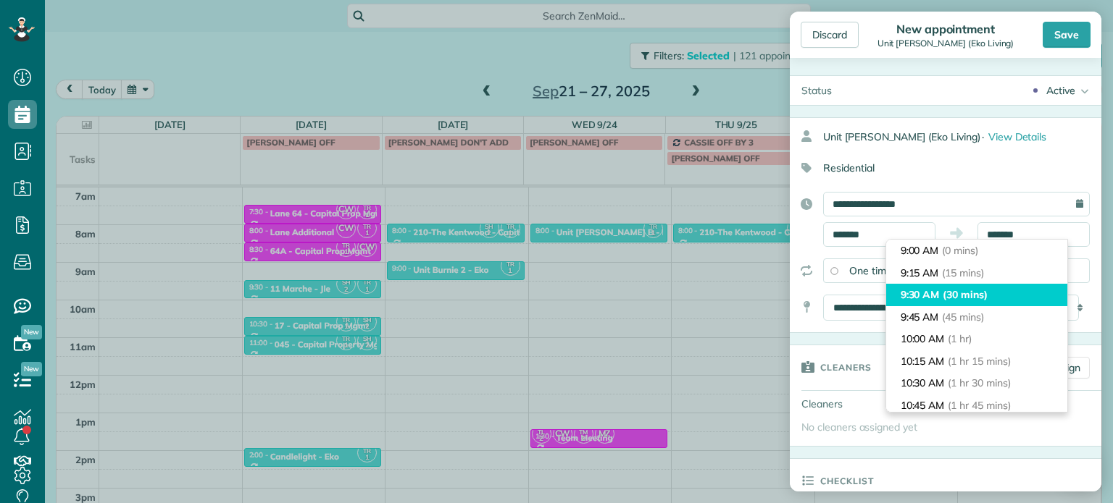
type input "*******"
click at [976, 299] on span "(30 mins)" at bounding box center [964, 294] width 45 height 13
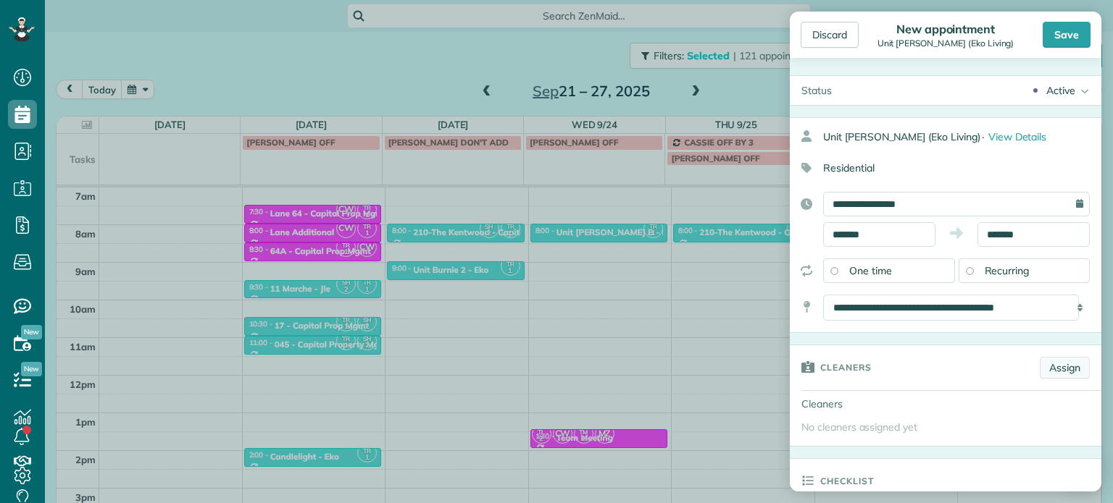
click at [1061, 359] on link "Assign" at bounding box center [1064, 368] width 50 height 22
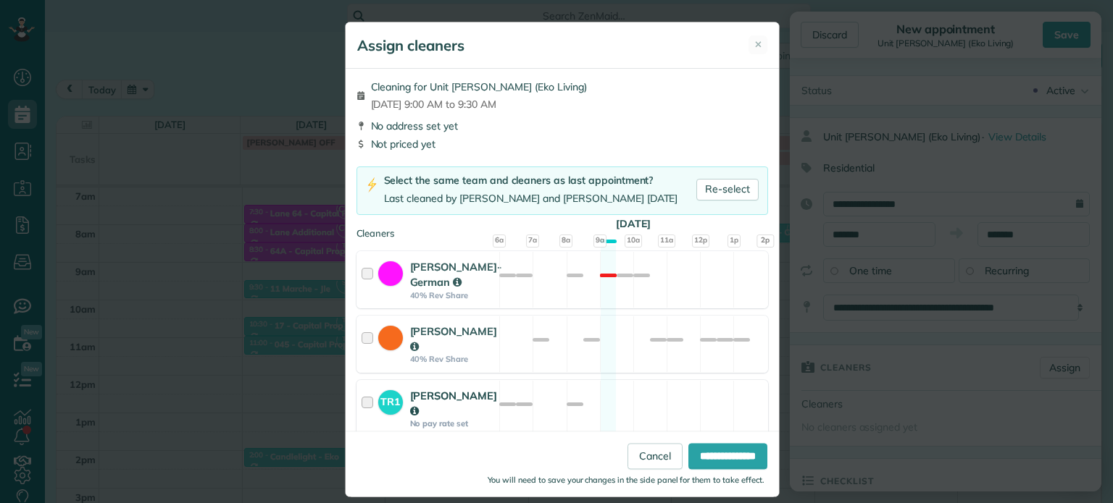
click at [658, 406] on div "TR1 [PERSON_NAME] No pay rate set Available" at bounding box center [561, 408] width 411 height 57
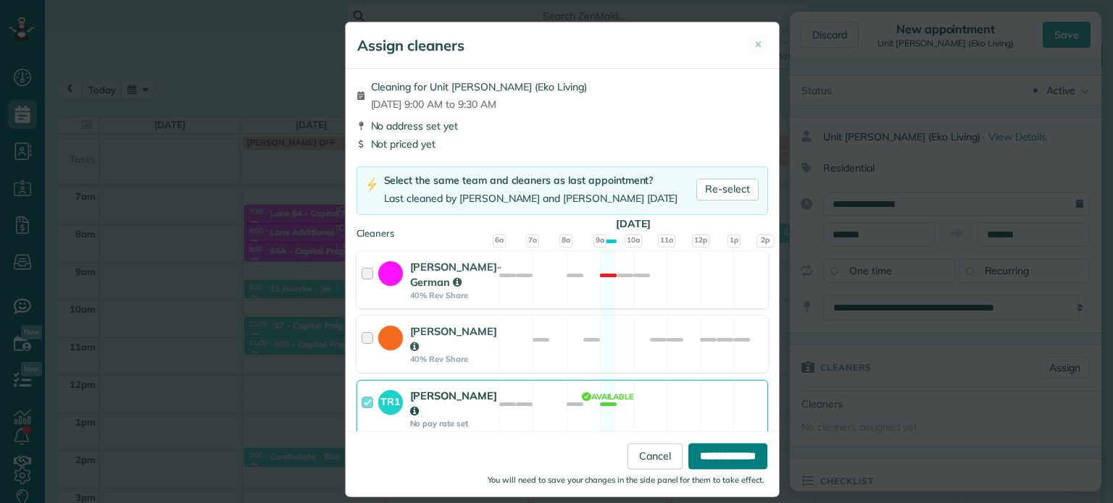
click at [707, 456] on input "**********" at bounding box center [727, 457] width 79 height 26
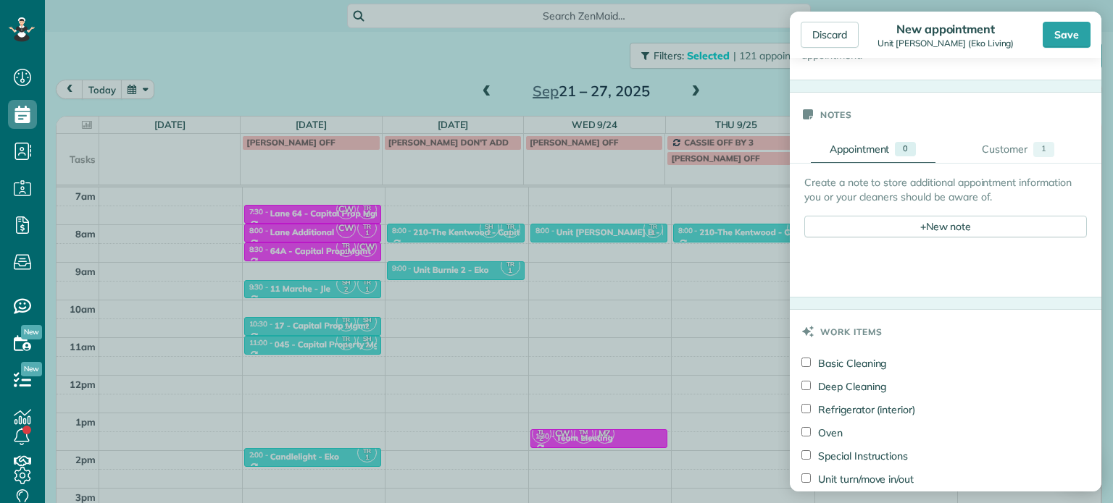
scroll to position [507, 0]
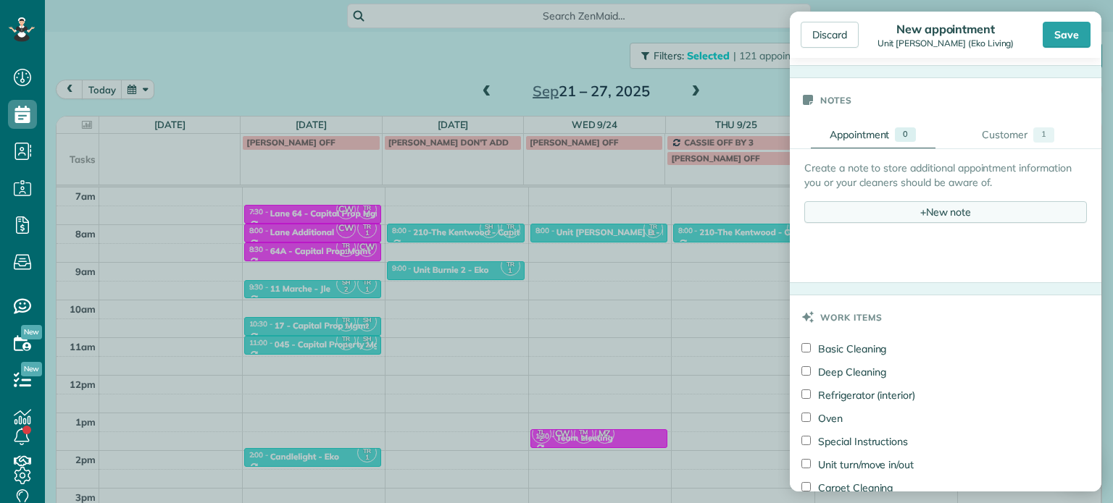
click at [920, 211] on span "+" at bounding box center [923, 211] width 6 height 13
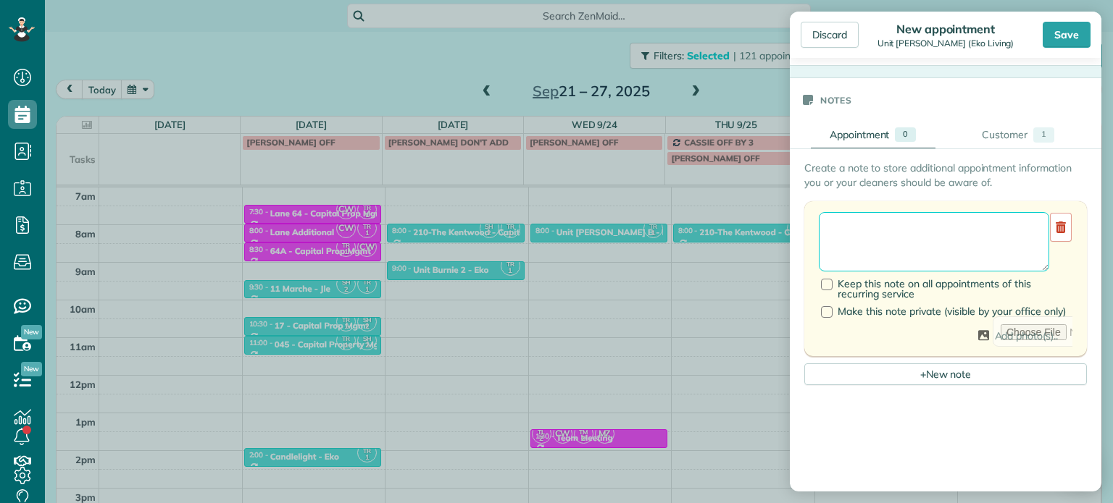
click at [937, 225] on textarea at bounding box center [933, 241] width 230 height 59
drag, startPoint x: 937, startPoint y: 225, endPoint x: 850, endPoint y: 419, distance: 212.4
click at [850, 432] on div at bounding box center [945, 505] width 282 height 229
click at [913, 230] on textarea "********" at bounding box center [933, 241] width 230 height 59
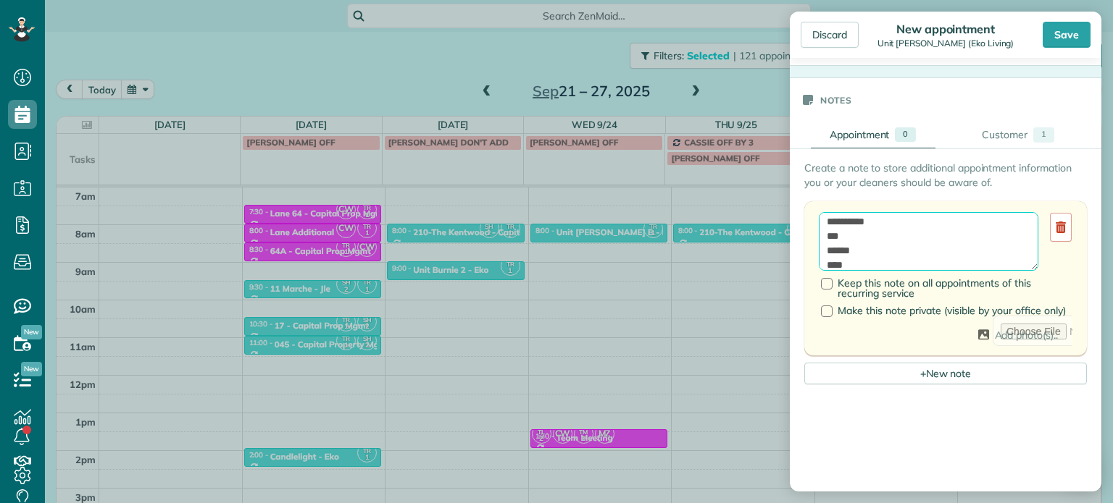
paste textarea "*********"
type textarea "**********"
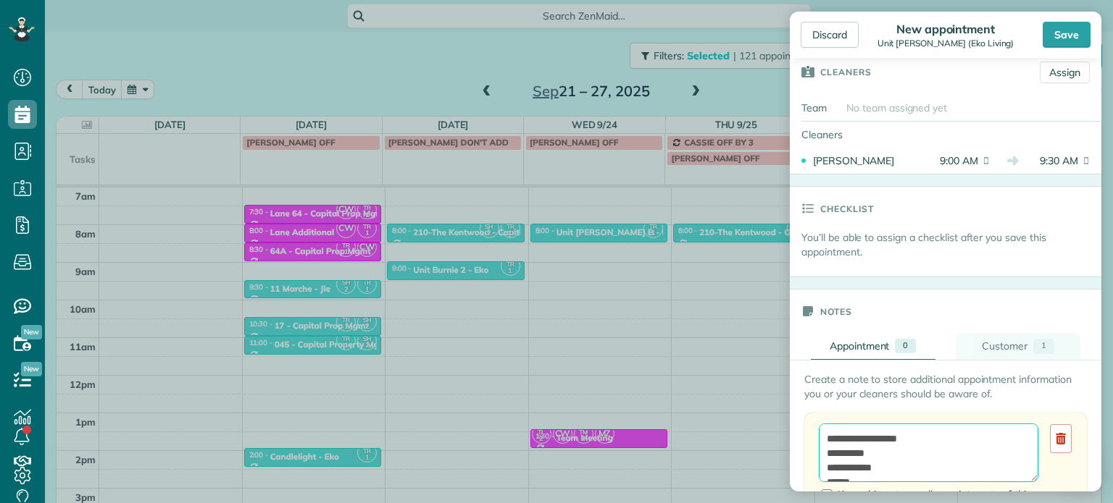
scroll to position [217, 0]
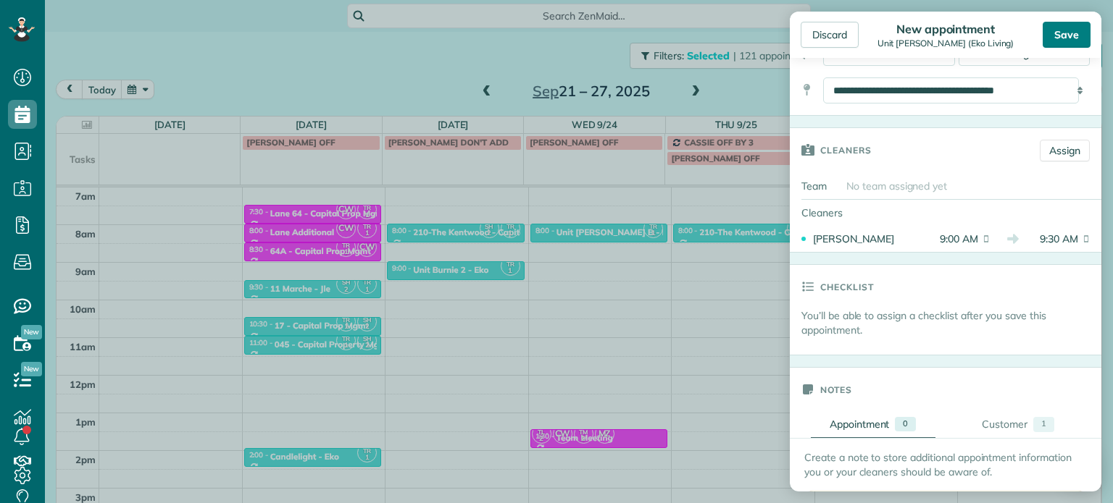
click at [1063, 34] on div "Save" at bounding box center [1066, 35] width 48 height 26
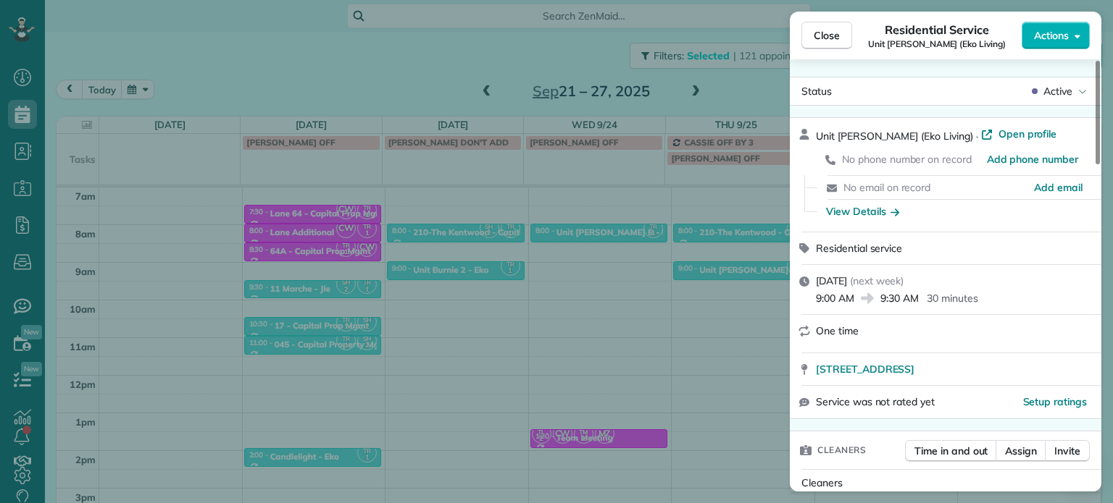
click at [747, 78] on div "Close Residential Service Unit [PERSON_NAME] (Eko Living) Actions Status Active…" at bounding box center [556, 251] width 1113 height 503
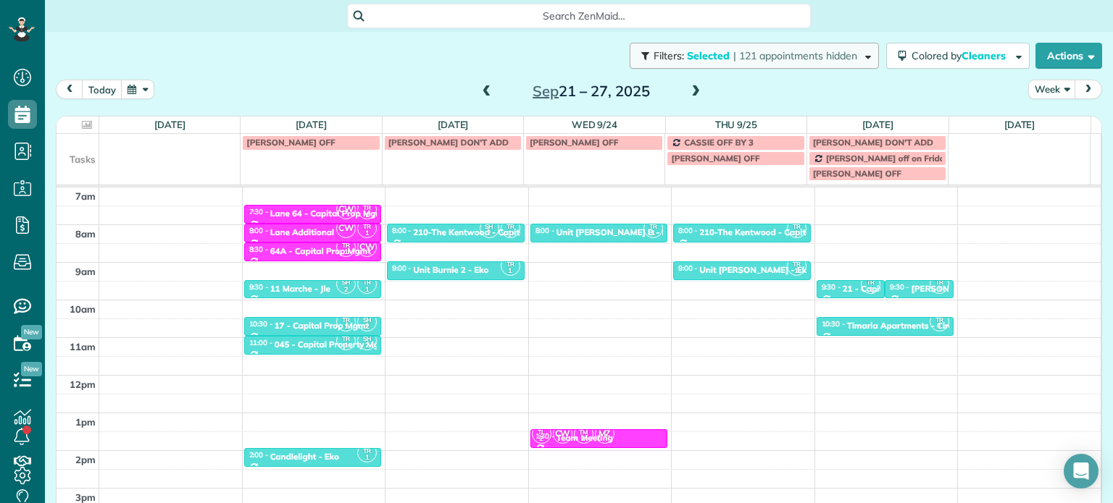
click at [771, 62] on button "Filters: Selected | 121 appointments hidden" at bounding box center [753, 56] width 249 height 26
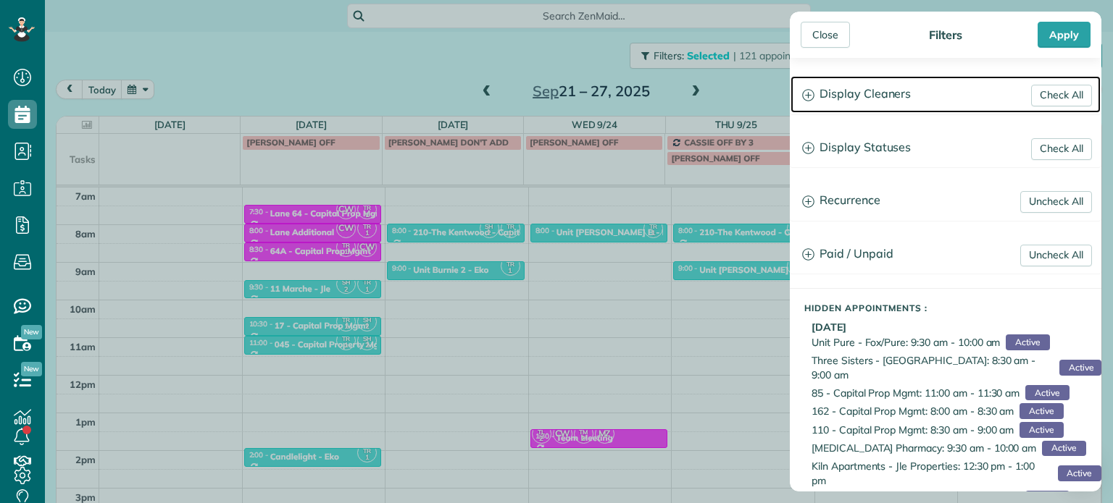
click at [824, 101] on h3 "Display Cleaners" at bounding box center [945, 94] width 310 height 37
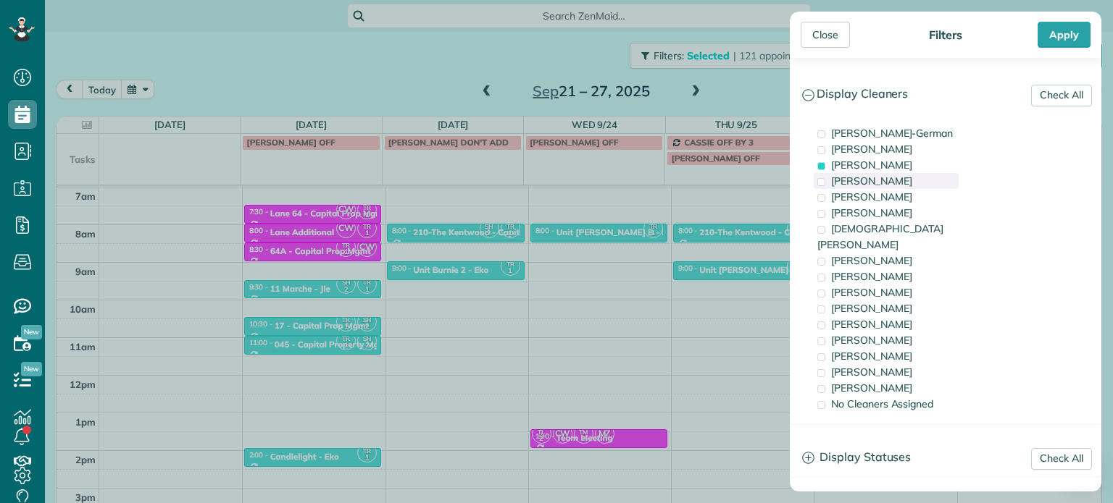
click at [845, 173] on div "[PERSON_NAME]" at bounding box center [885, 181] width 145 height 16
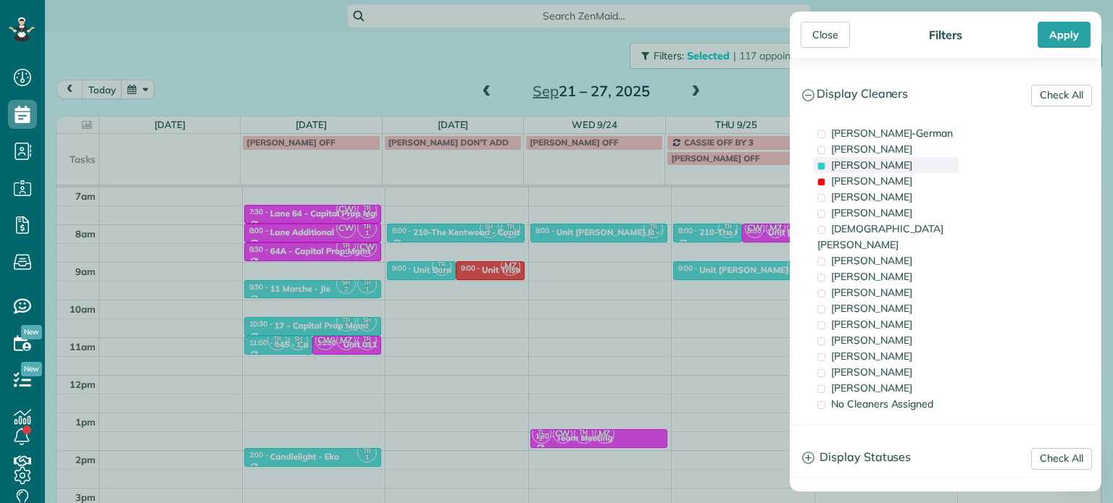
click at [849, 167] on span "[PERSON_NAME]" at bounding box center [871, 165] width 81 height 13
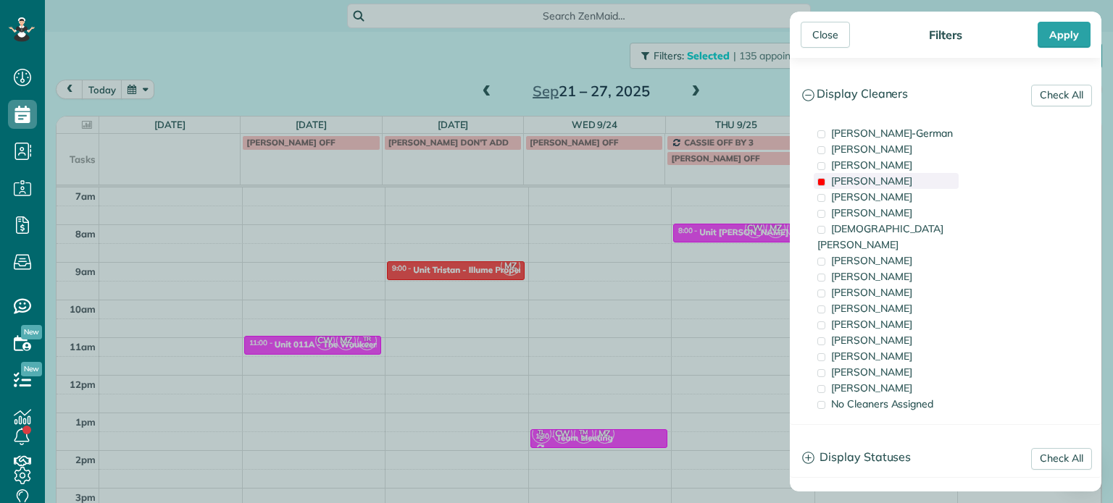
click at [855, 179] on span "[PERSON_NAME]" at bounding box center [871, 181] width 81 height 13
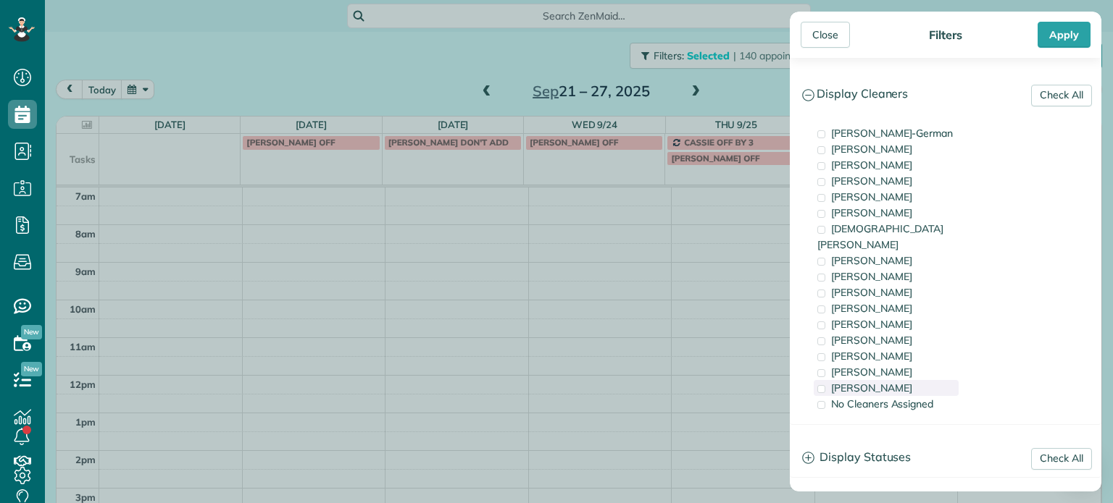
click at [896, 380] on div "[PERSON_NAME]" at bounding box center [885, 388] width 145 height 16
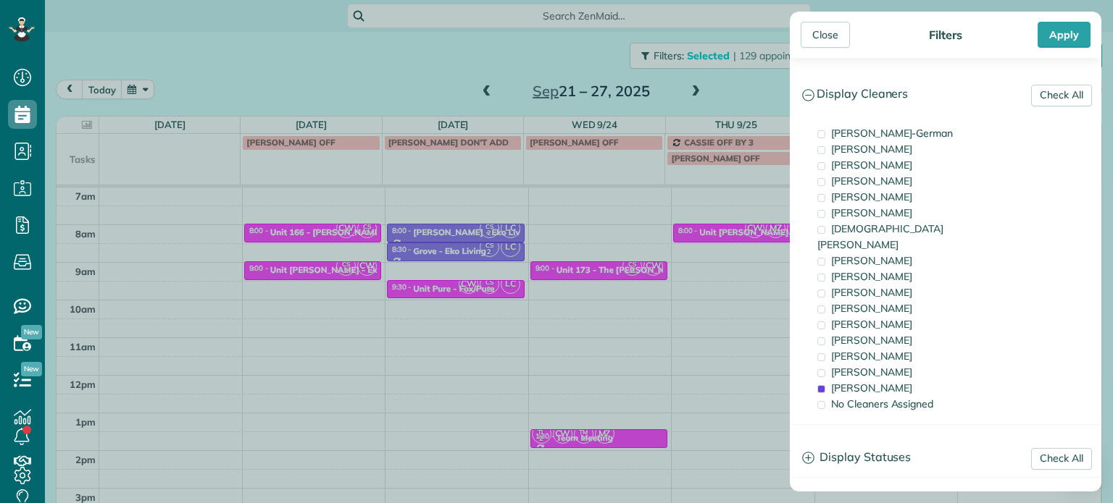
click at [698, 289] on div "Close Filters Apply Check All Display Cleaners [PERSON_NAME]-German [PERSON_NAM…" at bounding box center [556, 251] width 1113 height 503
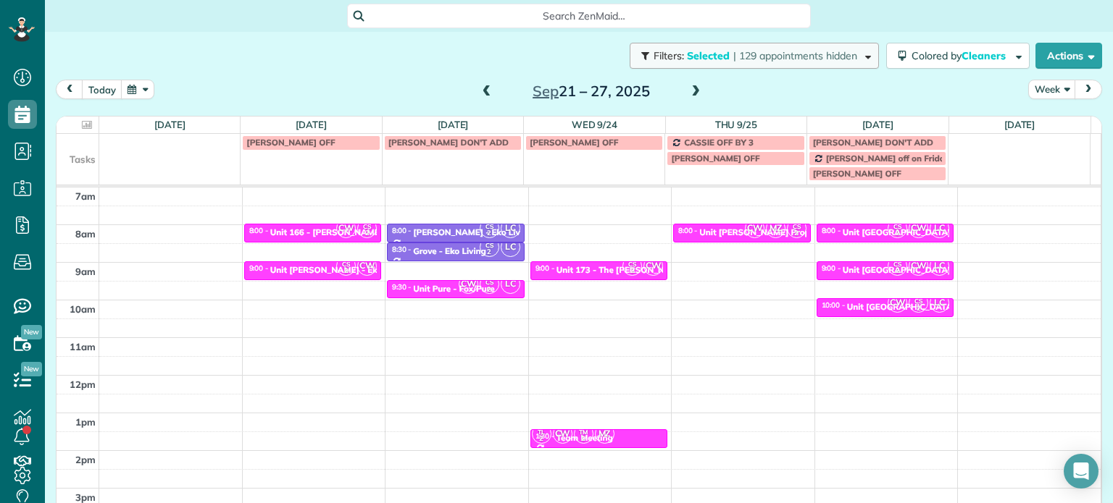
click at [799, 54] on span "| 129 appointments hidden" at bounding box center [795, 55] width 124 height 13
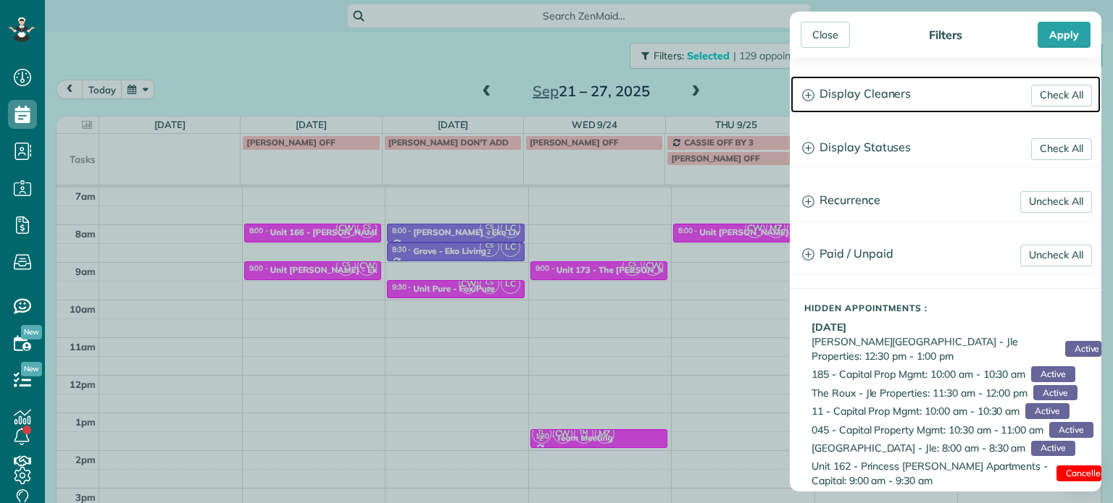
click at [886, 102] on h3 "Display Cleaners" at bounding box center [945, 94] width 310 height 37
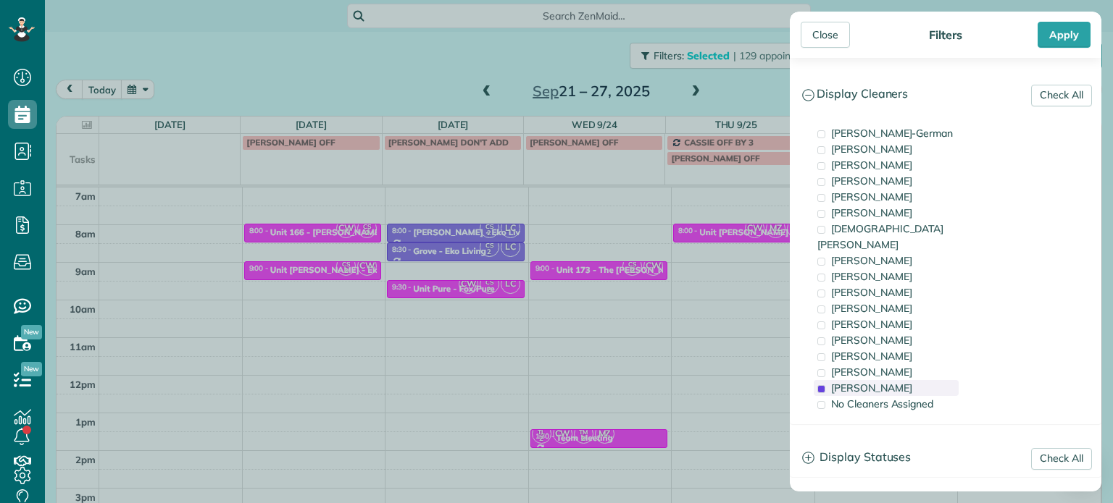
click at [876, 382] on span "[PERSON_NAME]" at bounding box center [871, 388] width 81 height 13
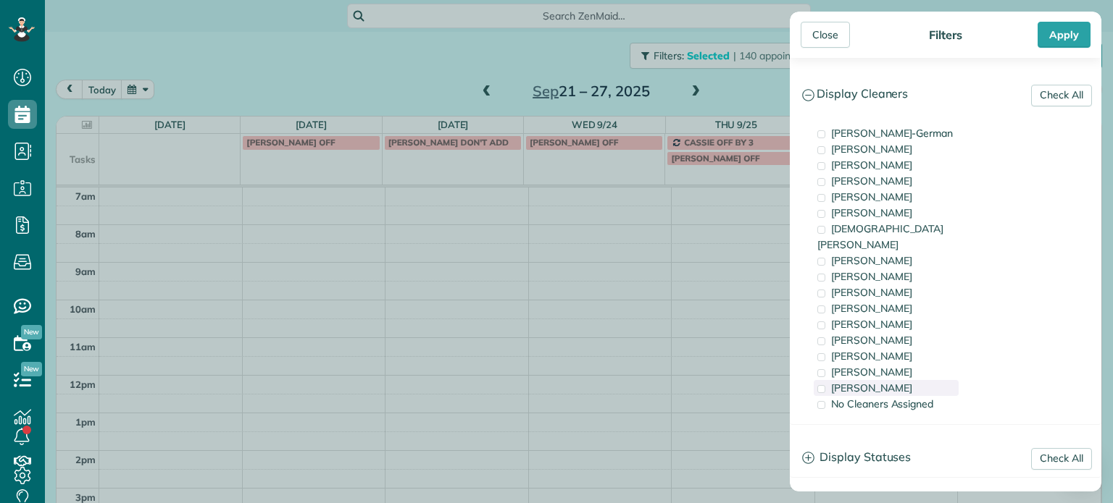
click at [882, 382] on span "[PERSON_NAME]" at bounding box center [871, 388] width 81 height 13
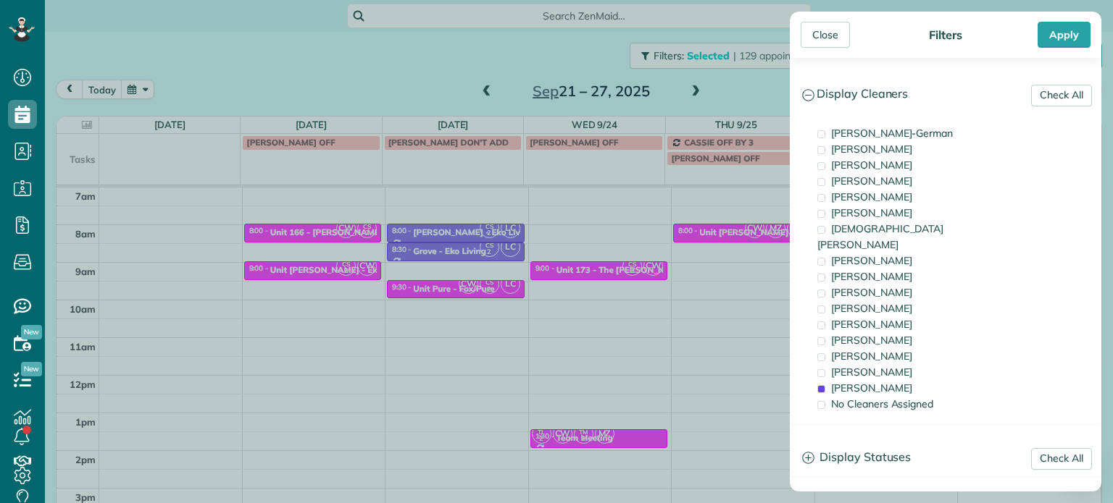
click at [521, 159] on div "Close Filters Apply Check All Display Cleaners [PERSON_NAME]-German [PERSON_NAM…" at bounding box center [556, 251] width 1113 height 503
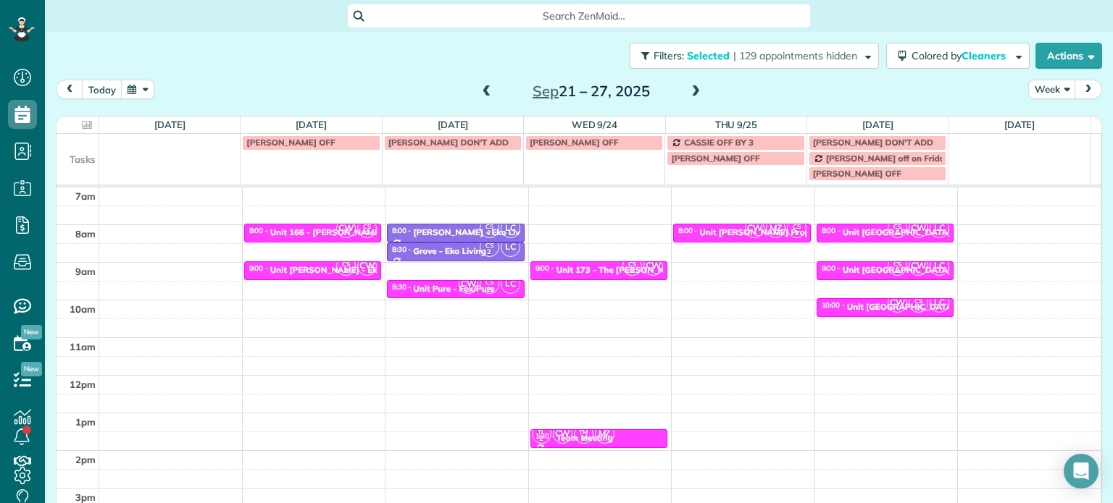
click at [479, 86] on span at bounding box center [487, 91] width 16 height 13
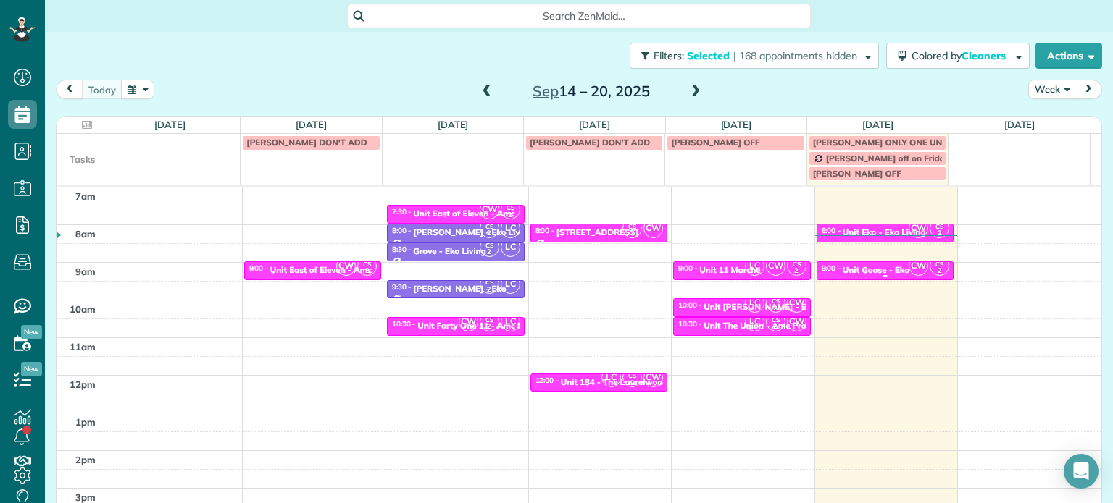
click at [872, 270] on div "Unit Goose - Eko" at bounding box center [875, 270] width 67 height 10
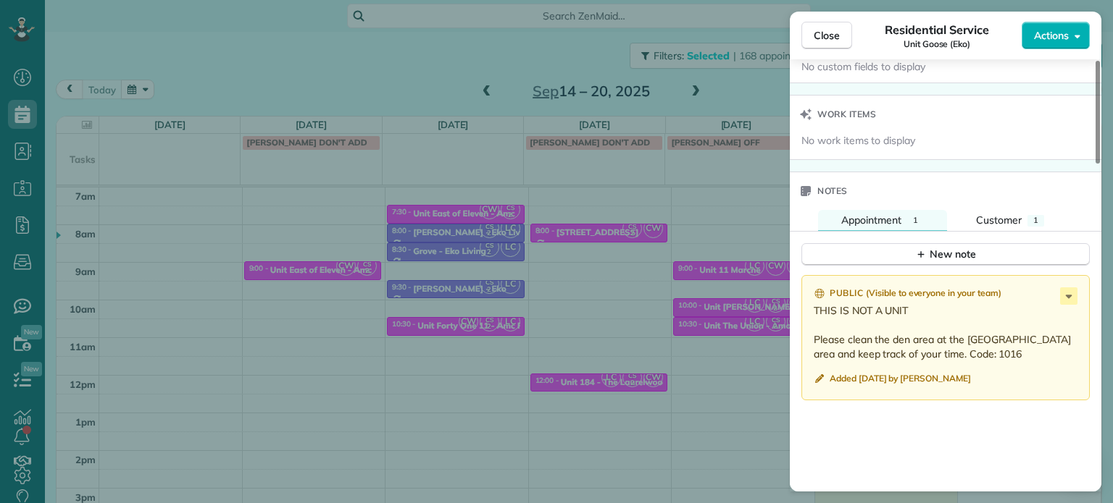
scroll to position [1165, 0]
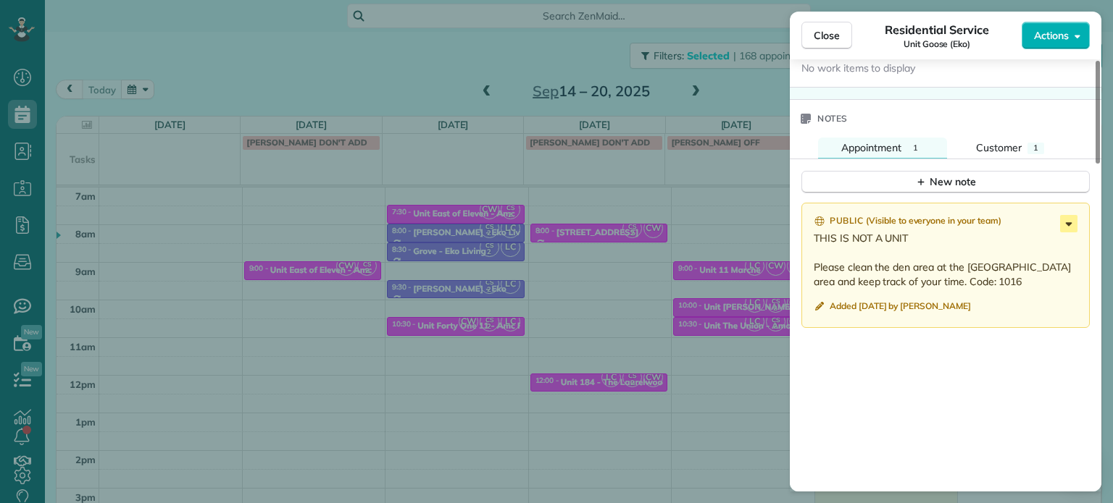
click at [1067, 223] on icon at bounding box center [1068, 223] width 17 height 17
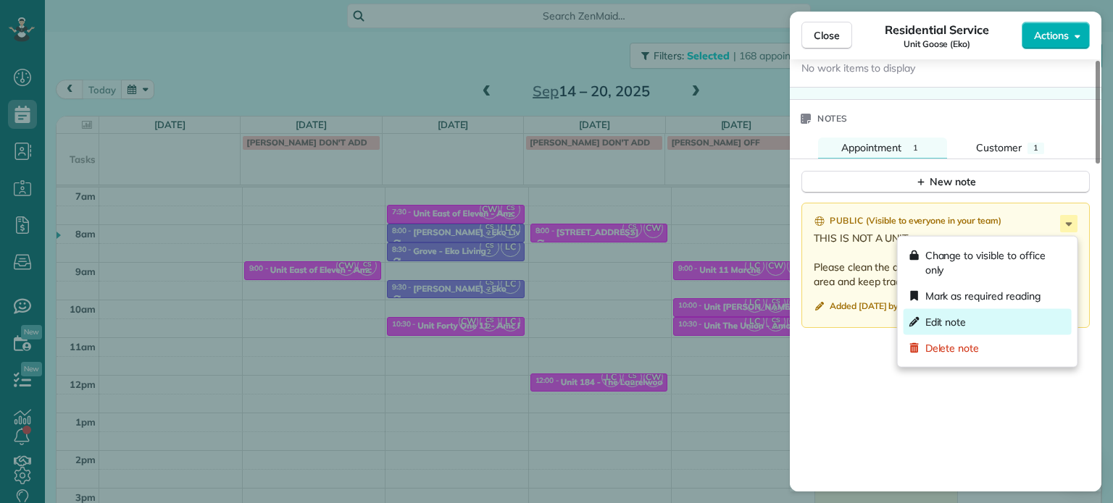
click at [1015, 318] on div "Edit note" at bounding box center [987, 322] width 168 height 26
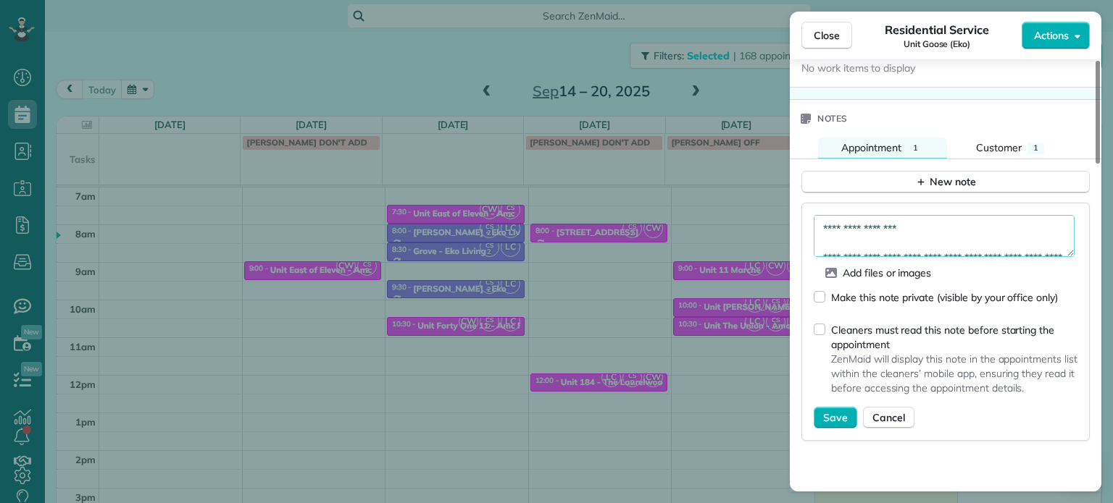
click at [1031, 243] on textarea "**********" at bounding box center [943, 236] width 261 height 42
type textarea "**********"
click at [836, 419] on span "Save" at bounding box center [835, 418] width 25 height 14
